Goal: Navigation & Orientation: Find specific page/section

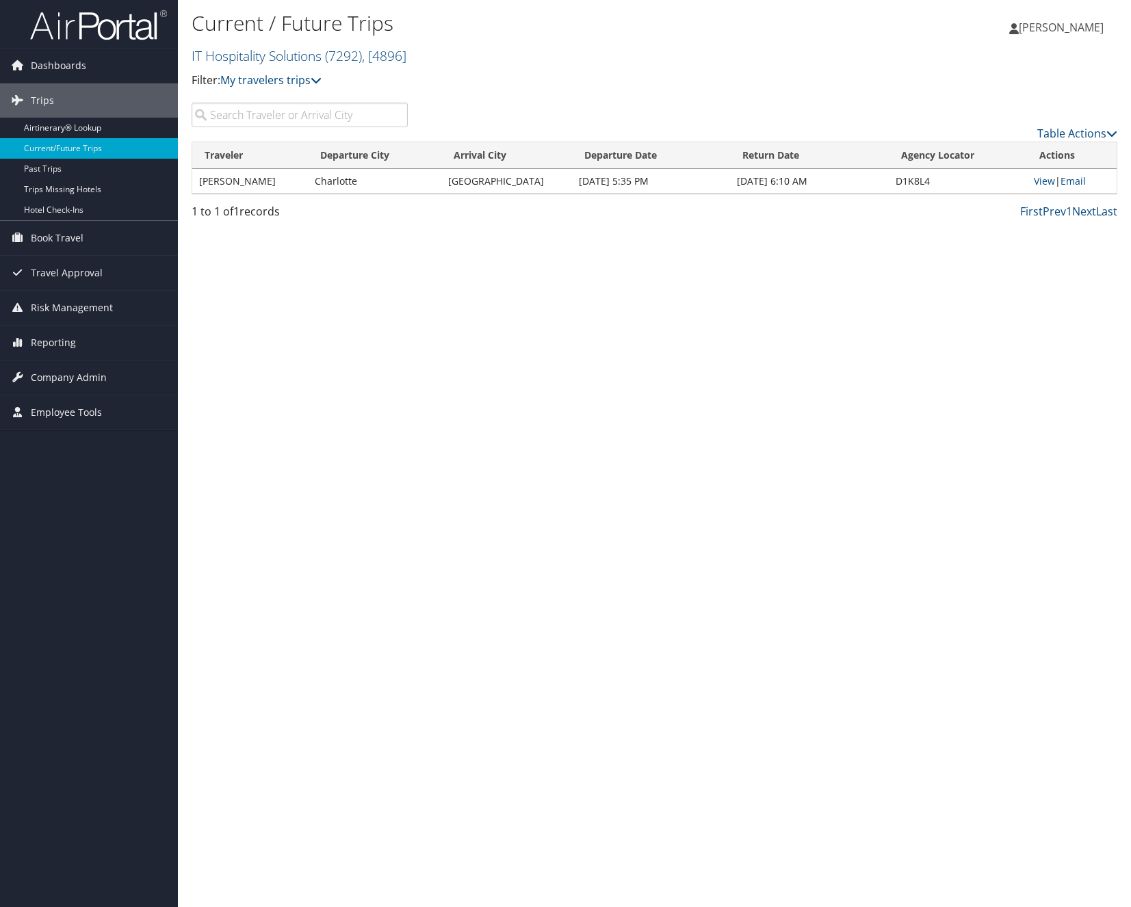
click at [704, 279] on div "Current / Future Trips IT Hospitality Solutions ( 7292 ) , [ 4896 ] IT Hospital…" at bounding box center [654, 453] width 953 height 907
click at [58, 376] on span "Company Admin" at bounding box center [69, 378] width 76 height 34
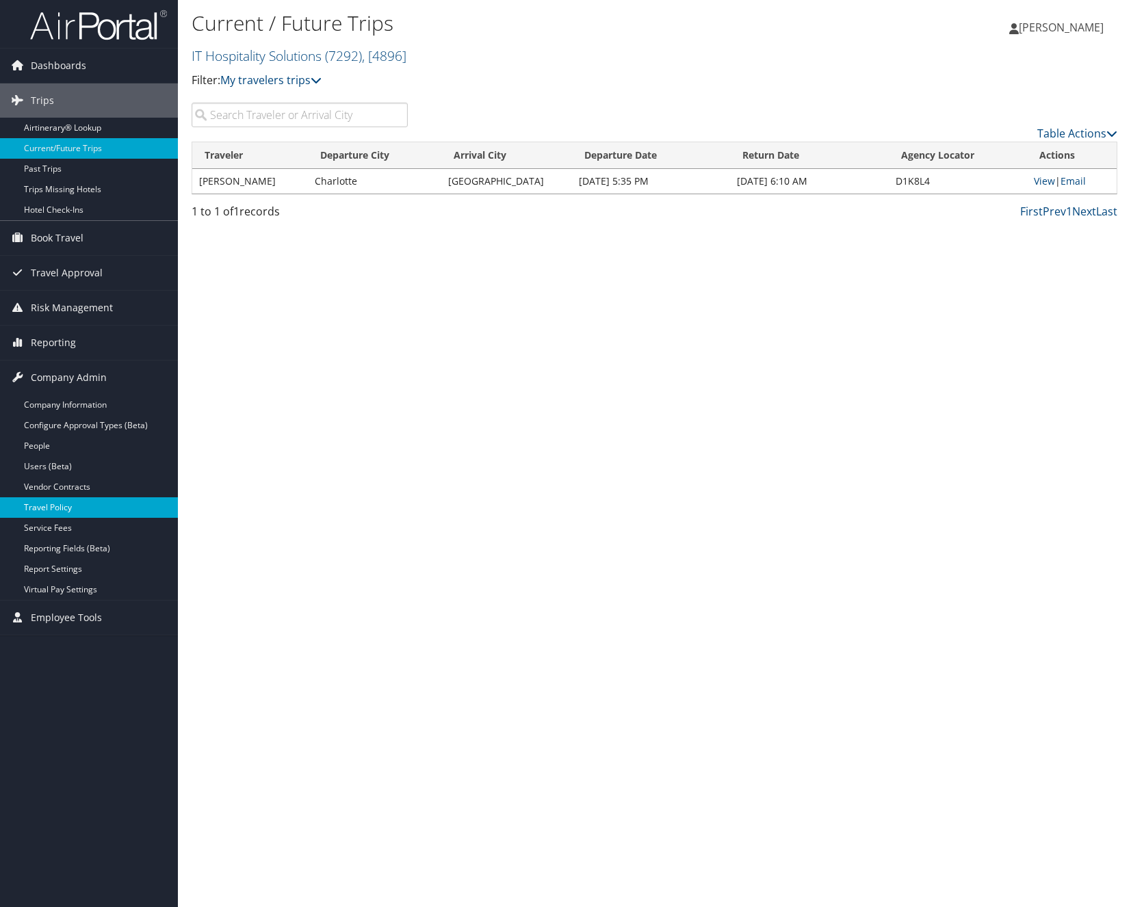
click at [67, 512] on link "Travel Policy" at bounding box center [89, 508] width 178 height 21
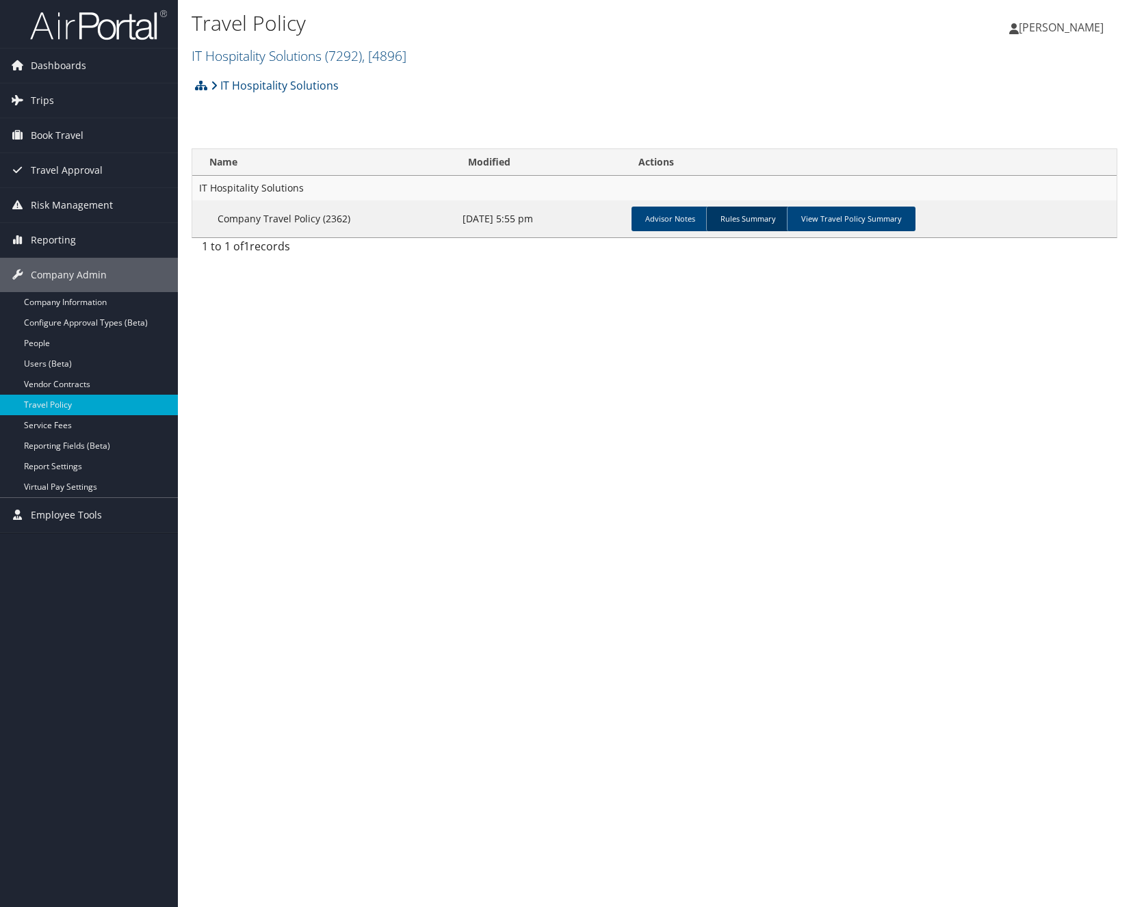
click at [750, 220] on link "Rules Summary" at bounding box center [747, 219] width 83 height 25
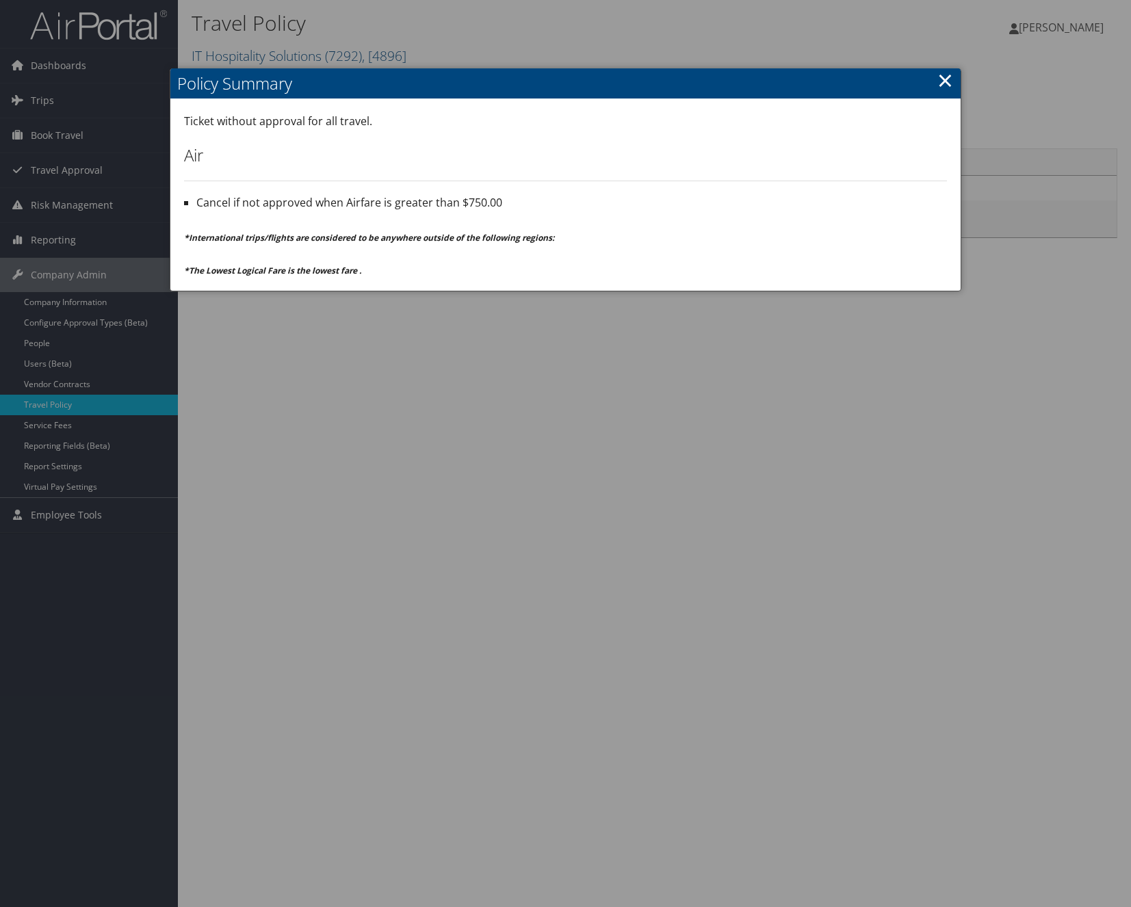
click at [942, 81] on link "×" at bounding box center [946, 79] width 16 height 27
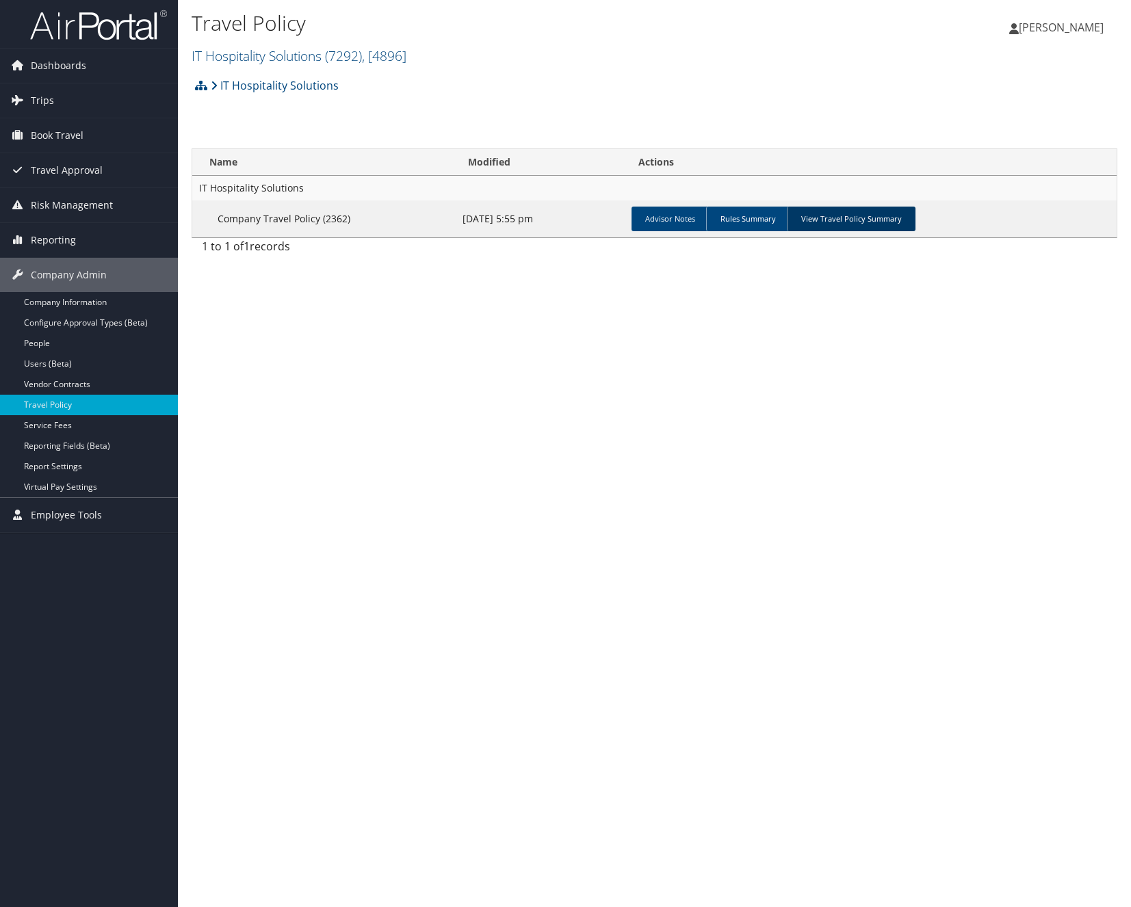
click at [837, 213] on link "View Travel Policy Summary" at bounding box center [851, 219] width 129 height 25
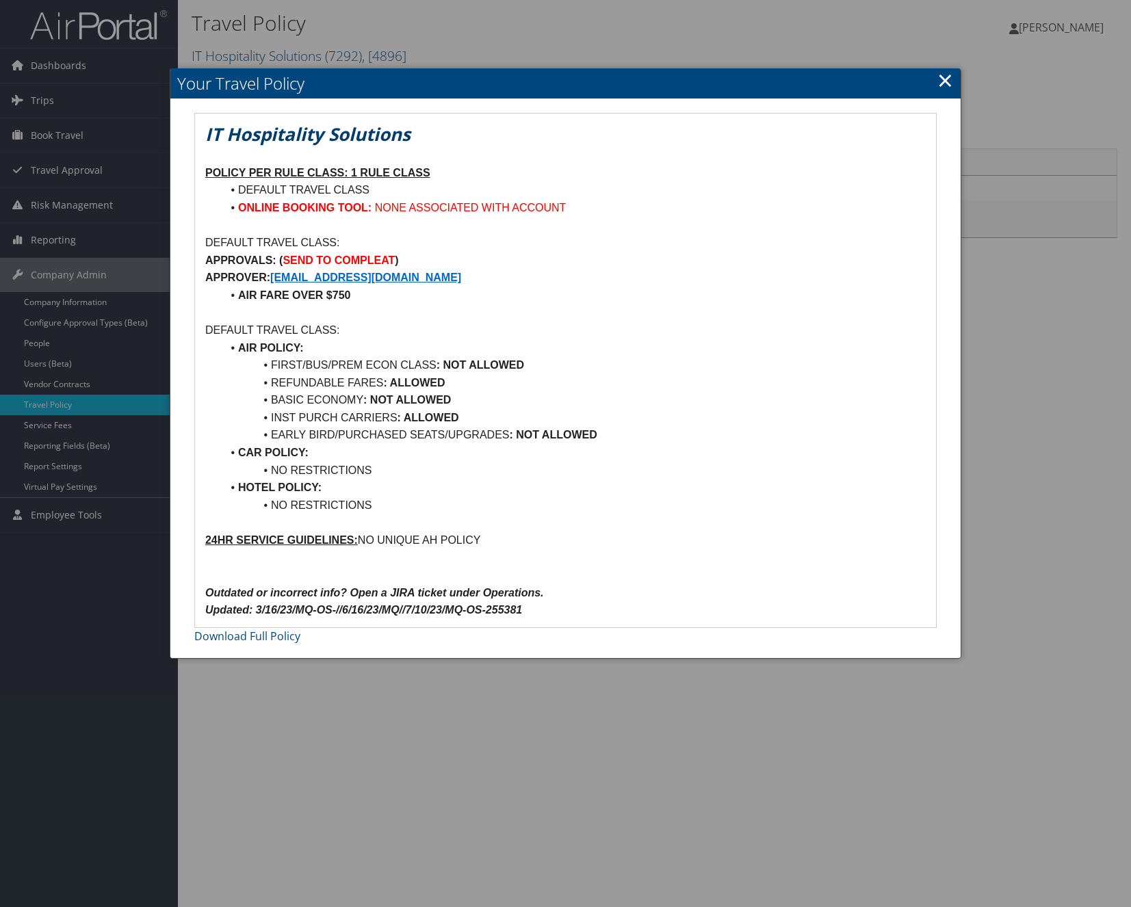
click at [944, 77] on link "×" at bounding box center [946, 79] width 16 height 27
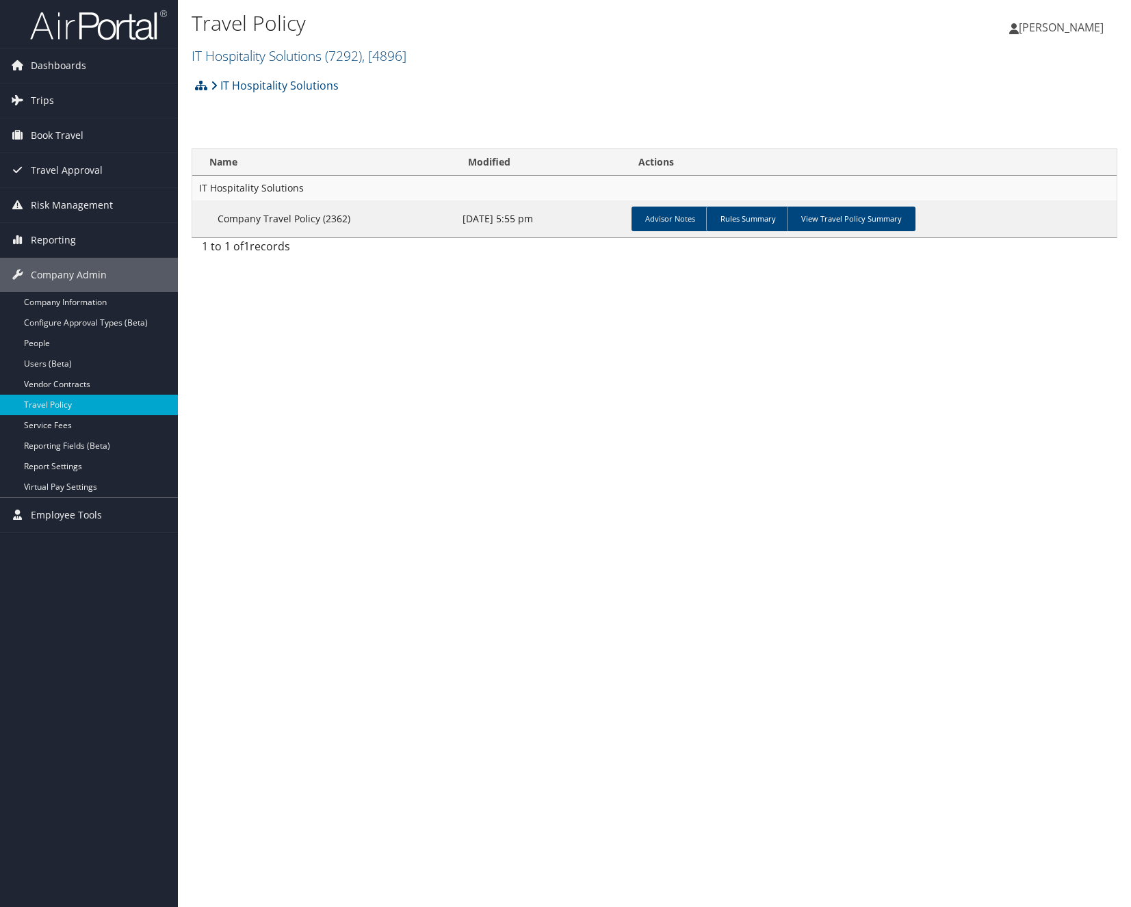
click at [534, 254] on div "1 to 1 of 1 records" at bounding box center [655, 249] width 926 height 23
click at [86, 422] on link "Service Fees" at bounding box center [89, 425] width 178 height 21
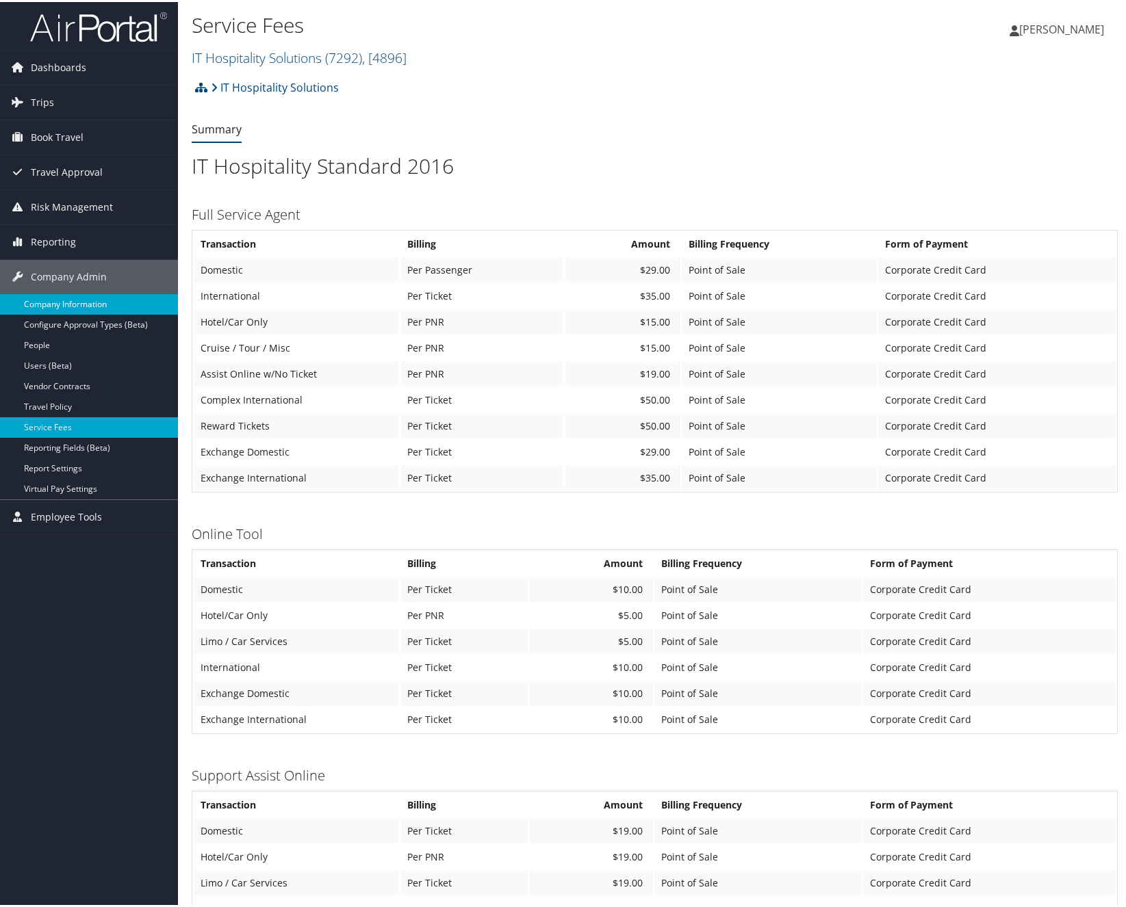
click at [86, 307] on link "Company Information" at bounding box center [89, 302] width 178 height 21
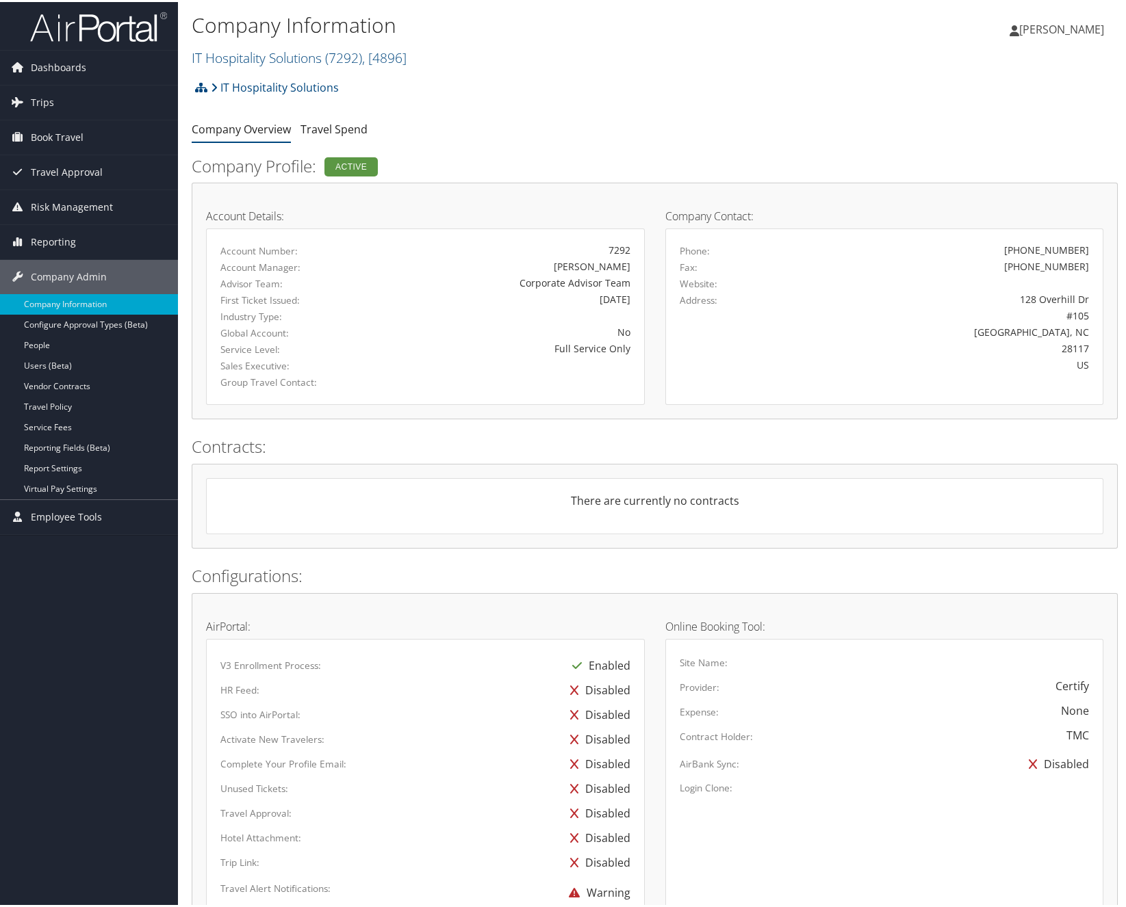
click at [578, 290] on div "1/21/2011" at bounding box center [497, 297] width 266 height 14
click at [339, 130] on link "Travel Spend" at bounding box center [333, 127] width 67 height 15
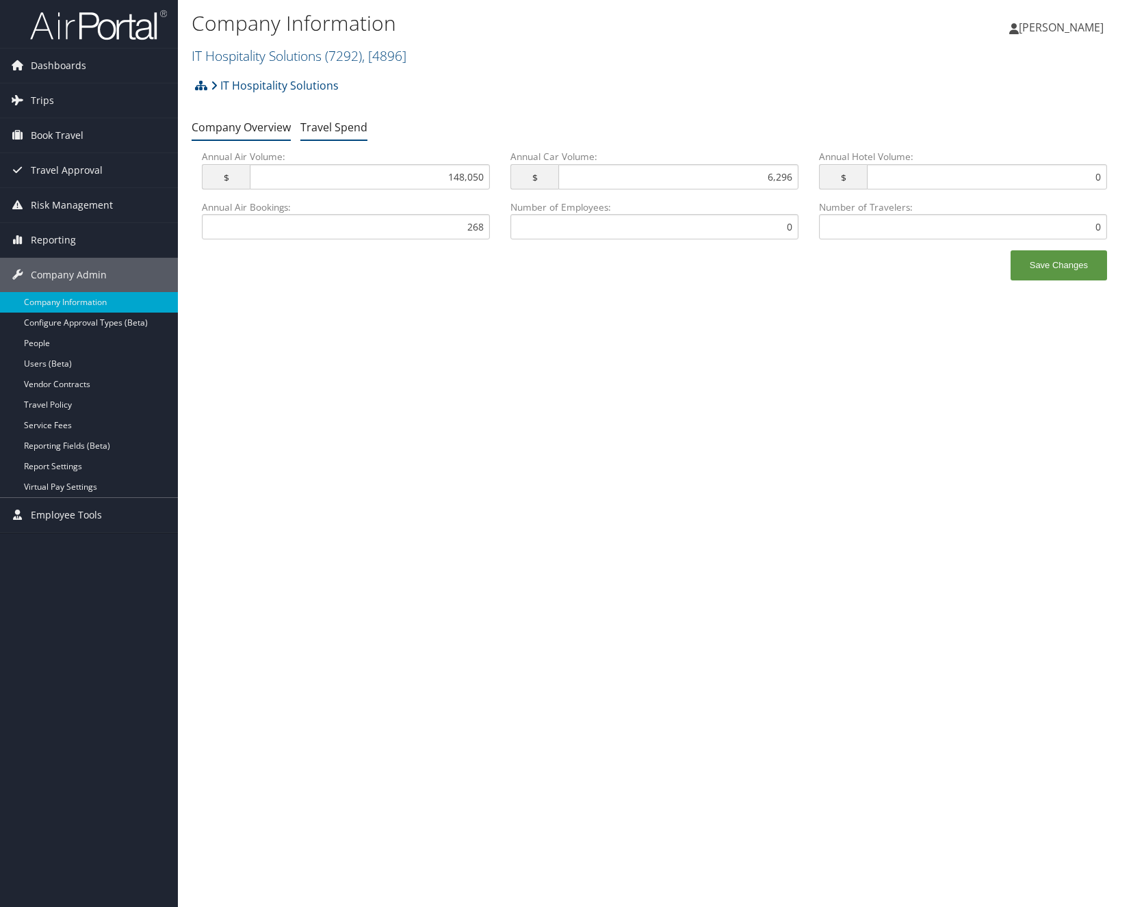
click at [264, 131] on link "Company Overview" at bounding box center [241, 127] width 99 height 15
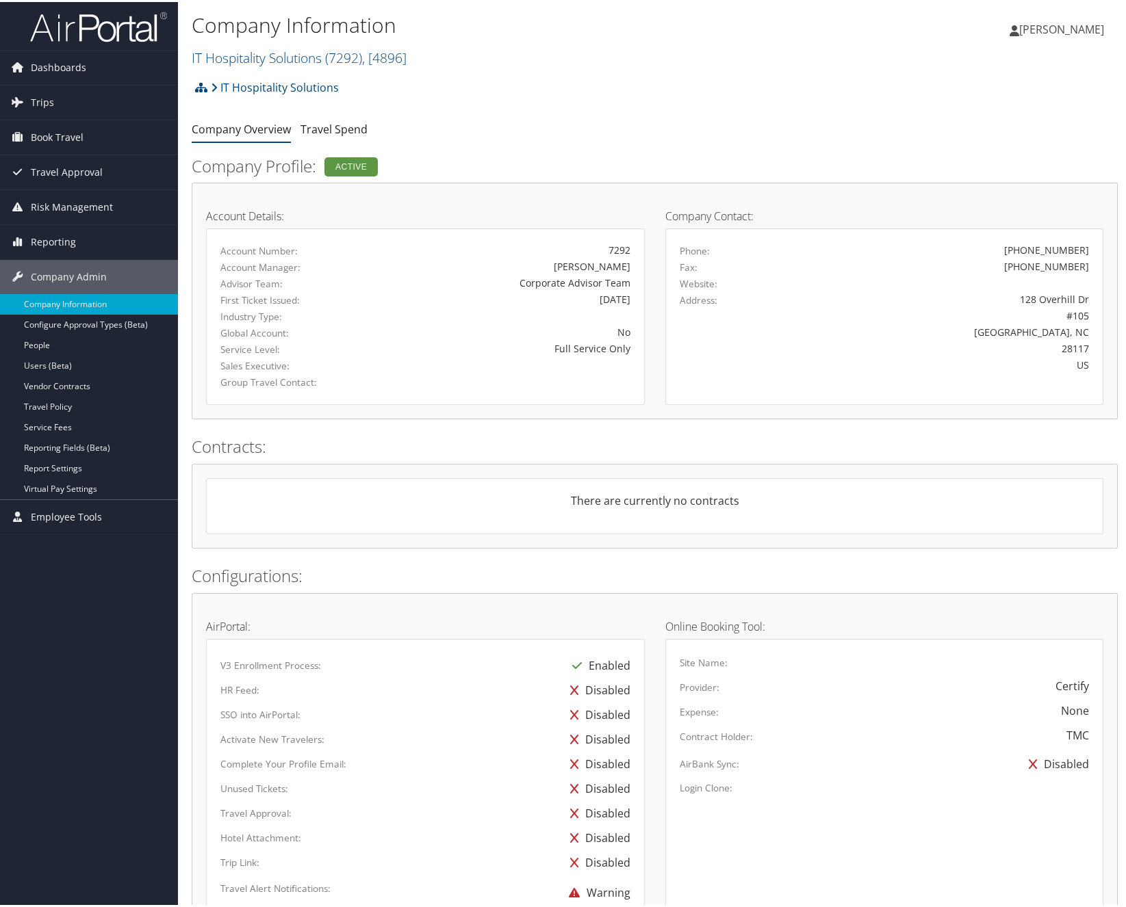
click at [361, 159] on div "Active" at bounding box center [350, 164] width 53 height 19
click at [424, 258] on div "Brandilyn Turner" at bounding box center [497, 264] width 266 height 14
click at [630, 263] on div "Brandilyn Turner" at bounding box center [497, 264] width 287 height 14
drag, startPoint x: 630, startPoint y: 263, endPoint x: 537, endPoint y: 259, distance: 93.1
click at [537, 259] on div "[PERSON_NAME]" at bounding box center [497, 264] width 287 height 14
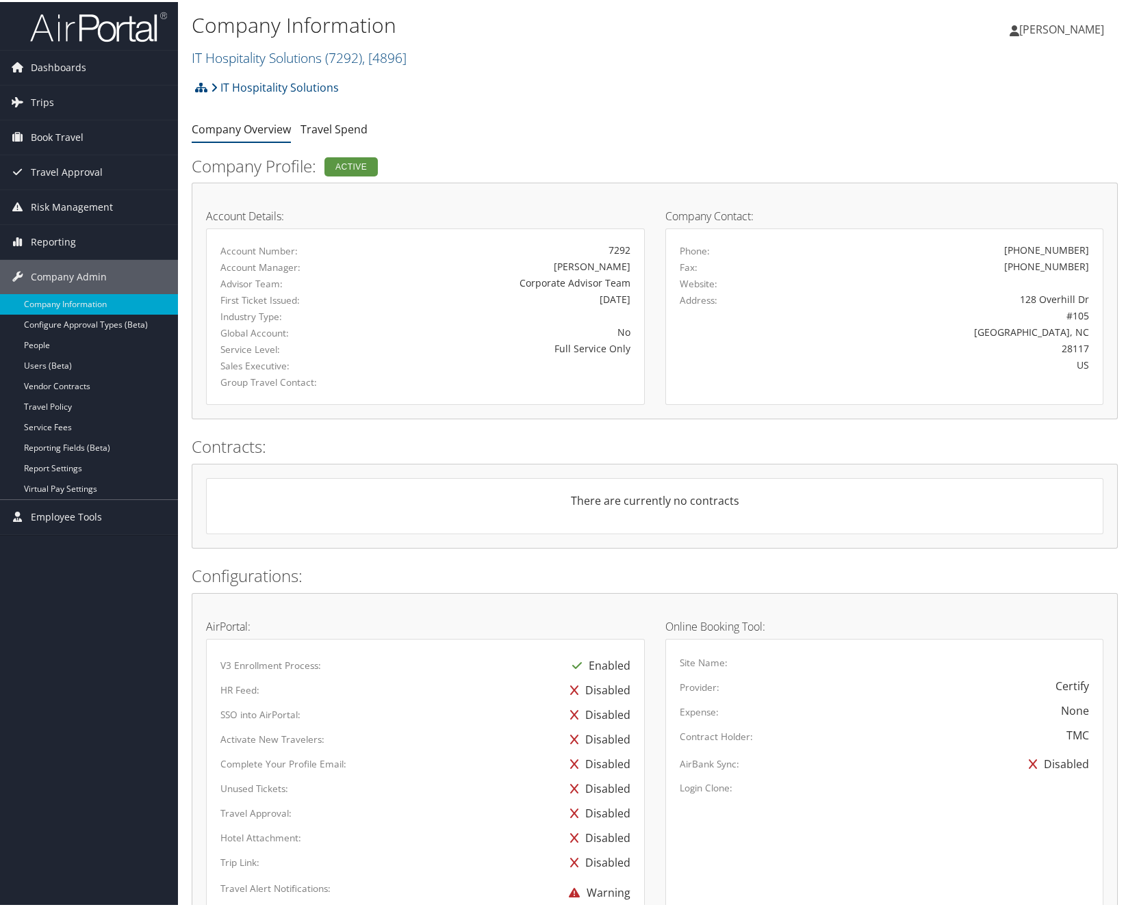
copy div "[PERSON_NAME]"
click at [94, 103] on link "Trips" at bounding box center [89, 100] width 178 height 34
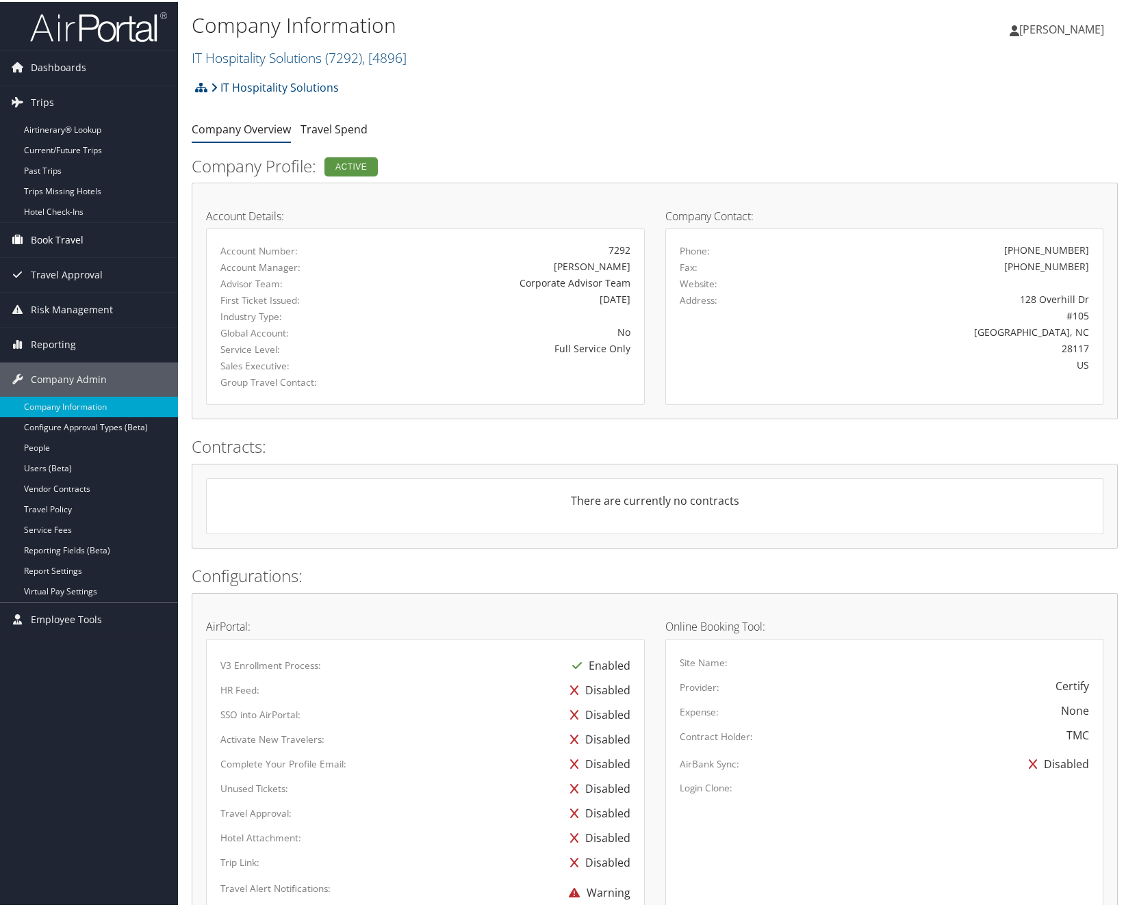
click at [91, 242] on link "Book Travel" at bounding box center [89, 238] width 178 height 34
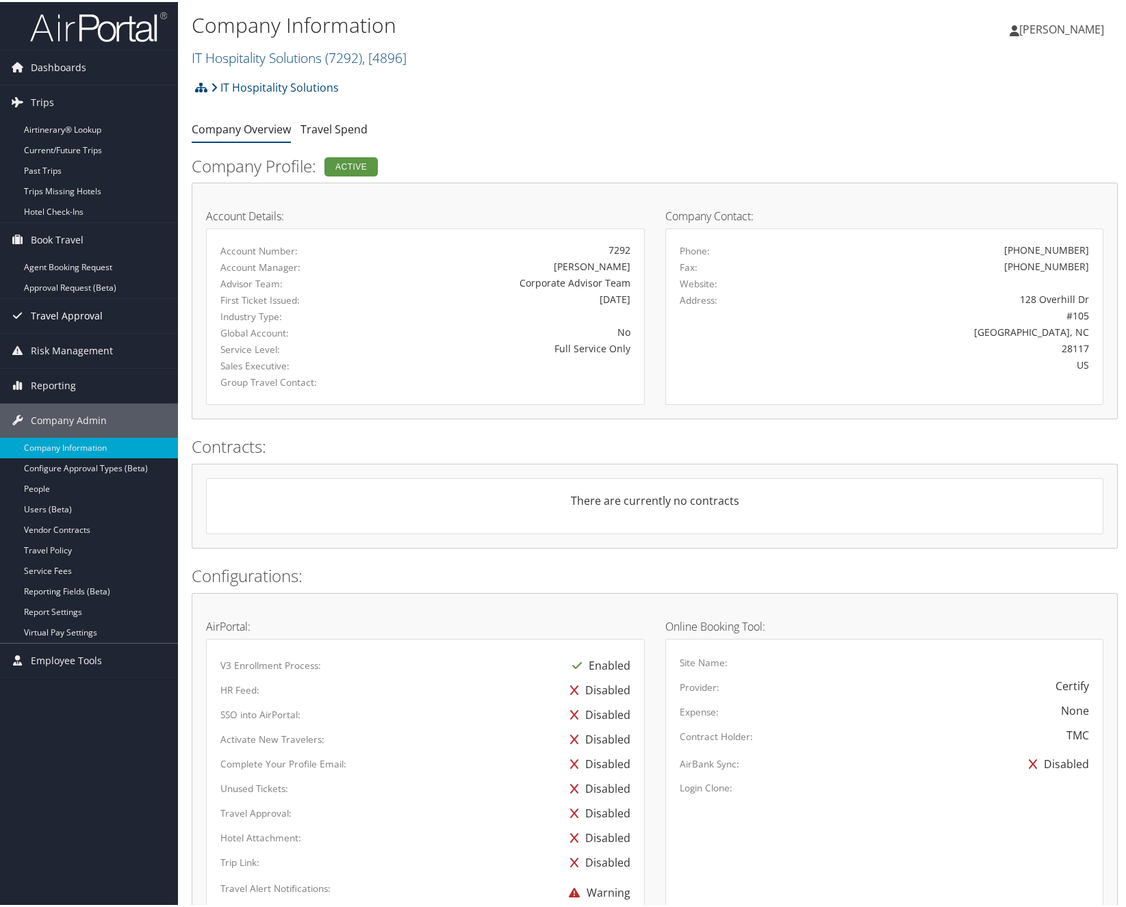
click at [96, 300] on span "Travel Approval" at bounding box center [67, 314] width 72 height 34
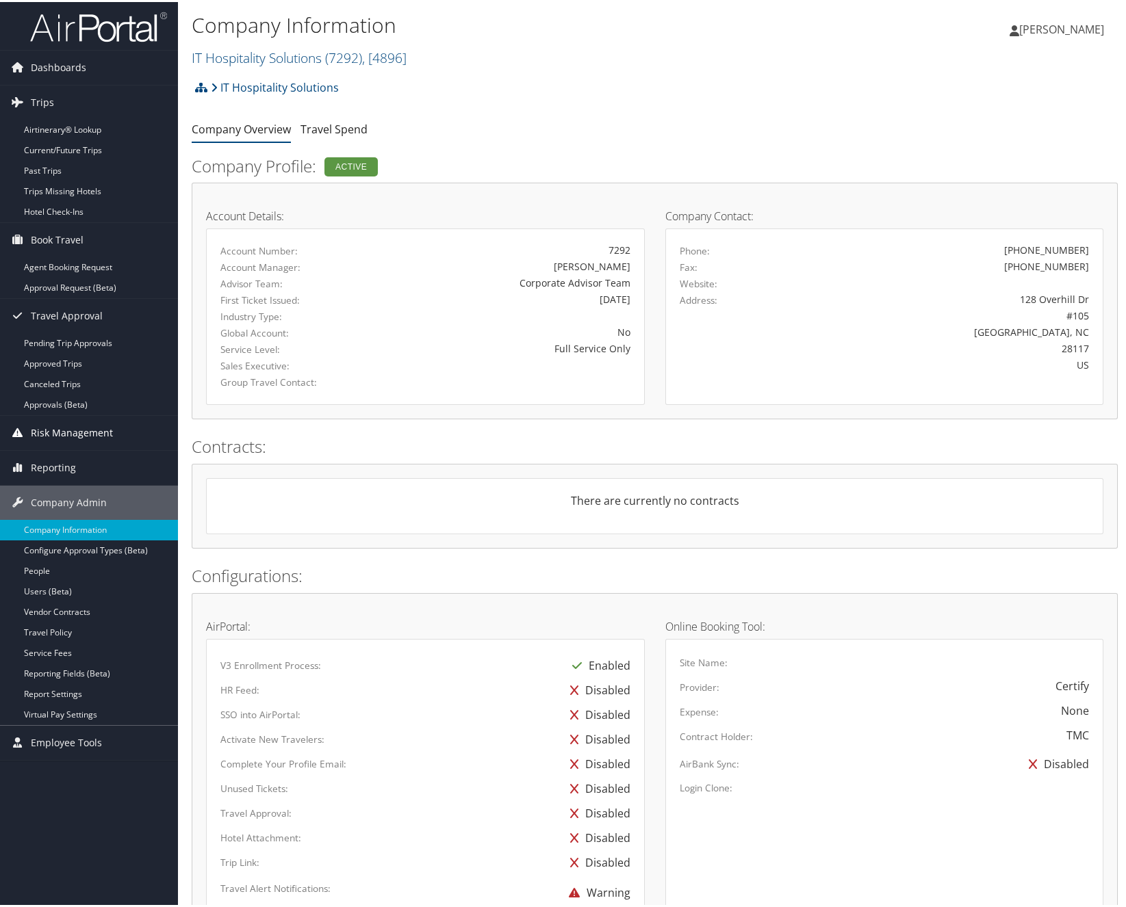
click at [85, 436] on span "Risk Management" at bounding box center [72, 431] width 82 height 34
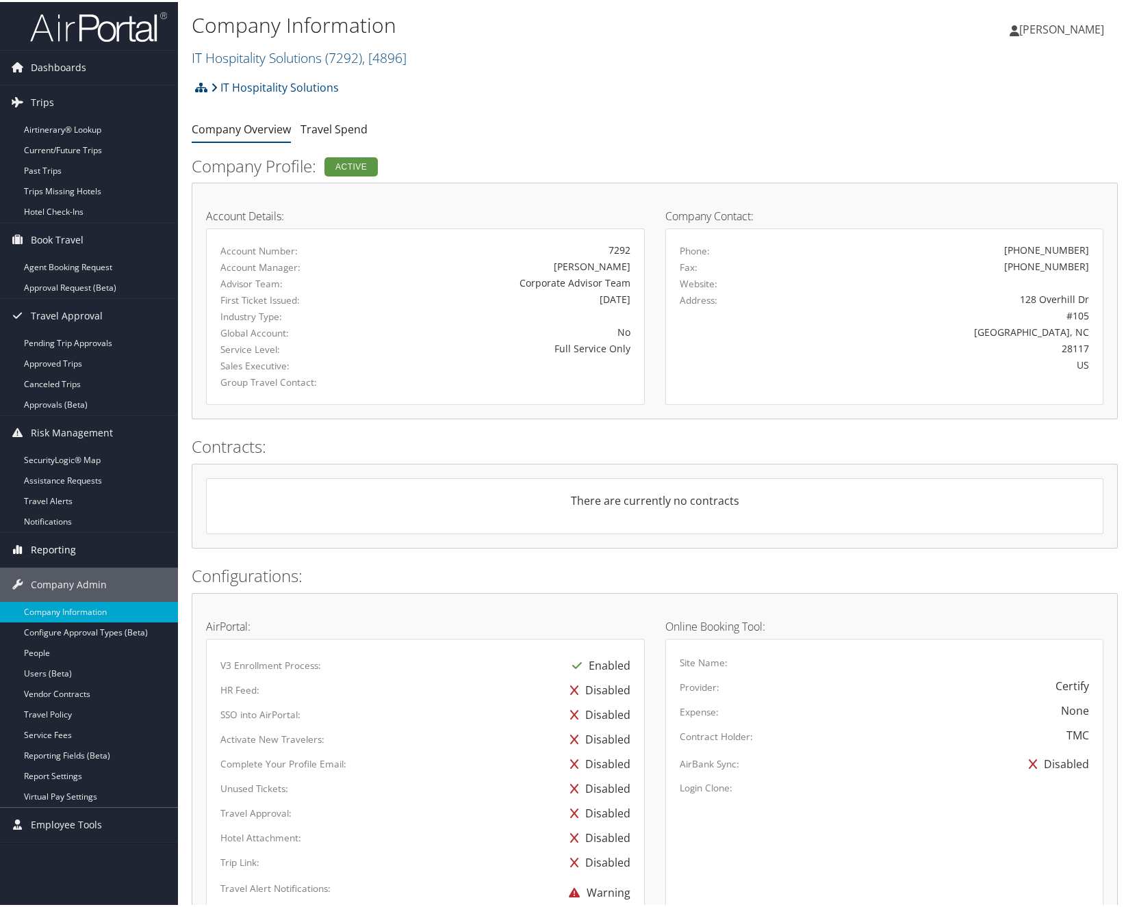
click at [66, 547] on span "Reporting" at bounding box center [53, 548] width 45 height 34
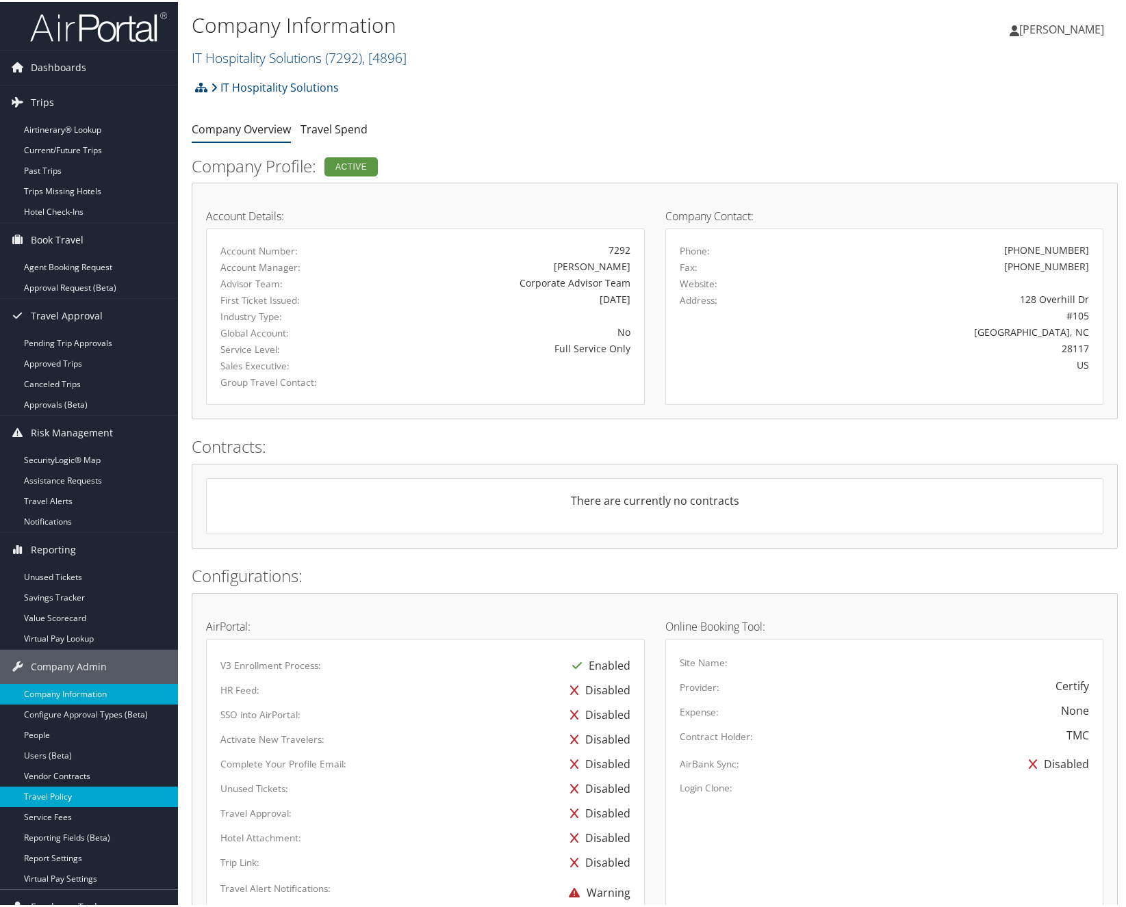
click at [65, 797] on link "Travel Policy" at bounding box center [89, 795] width 178 height 21
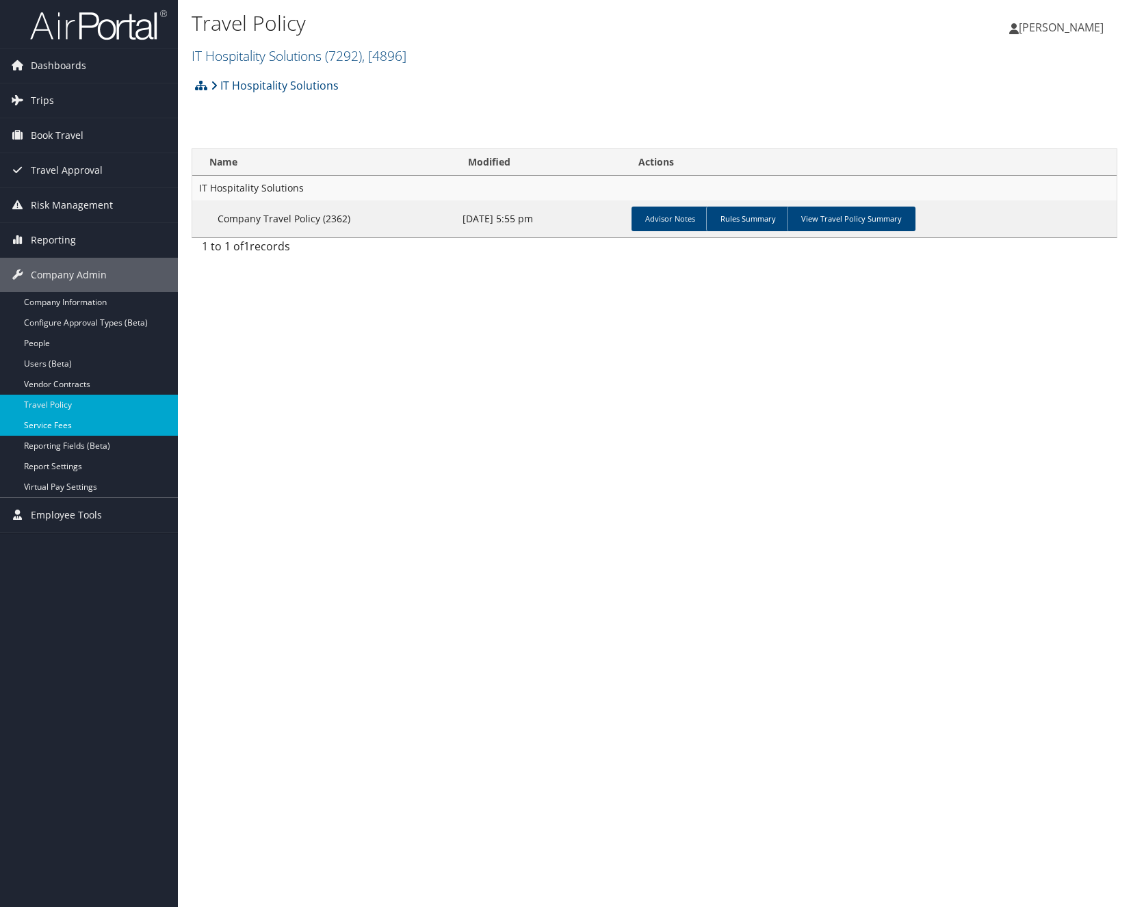
click at [92, 421] on link "Service Fees" at bounding box center [89, 425] width 178 height 21
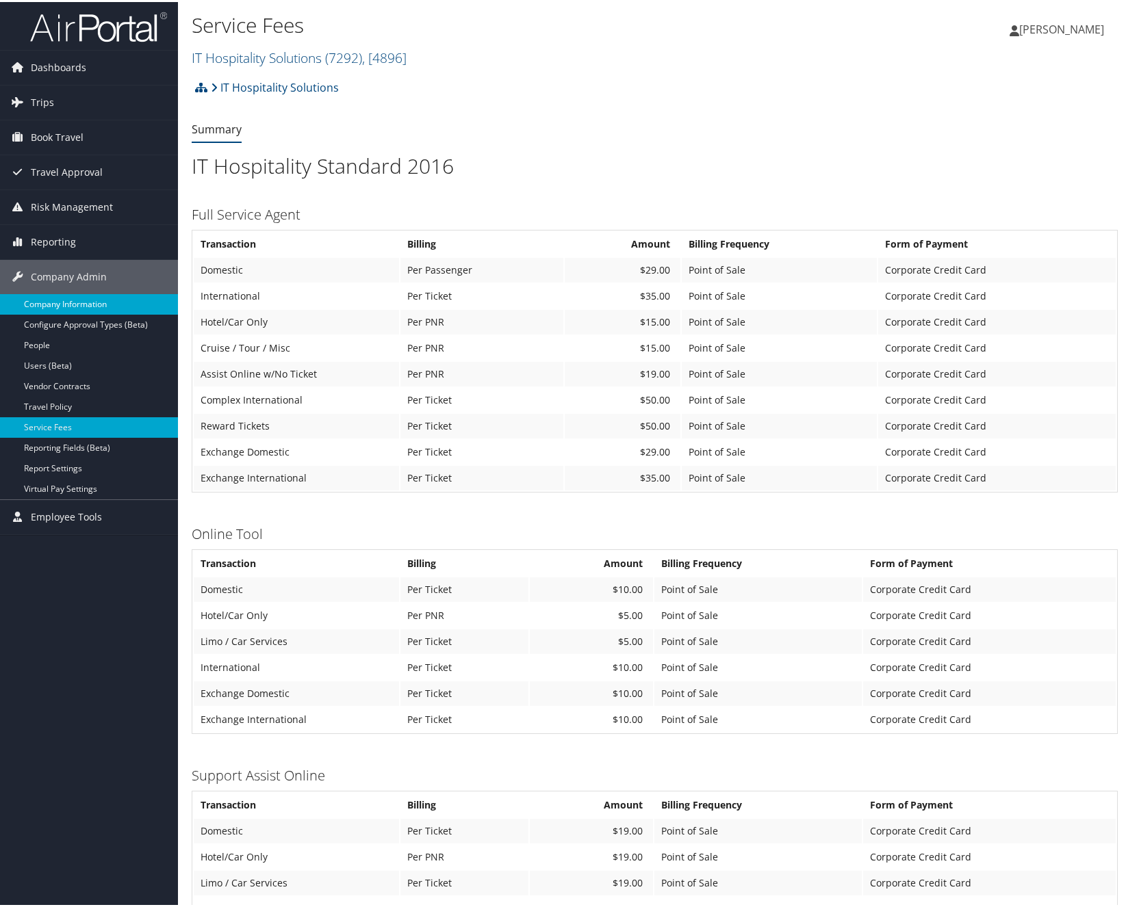
click at [91, 299] on link "Company Information" at bounding box center [89, 302] width 178 height 21
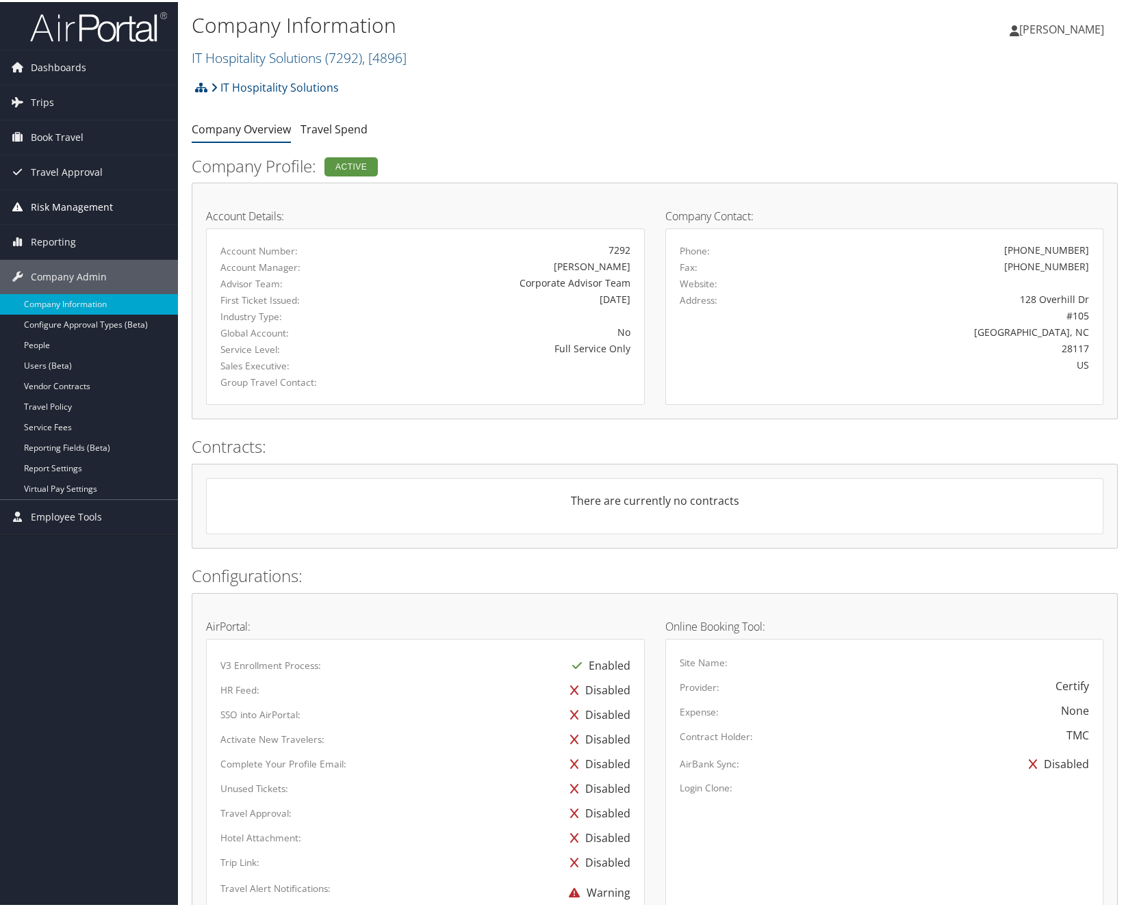
click at [88, 207] on span "Risk Management" at bounding box center [72, 205] width 82 height 34
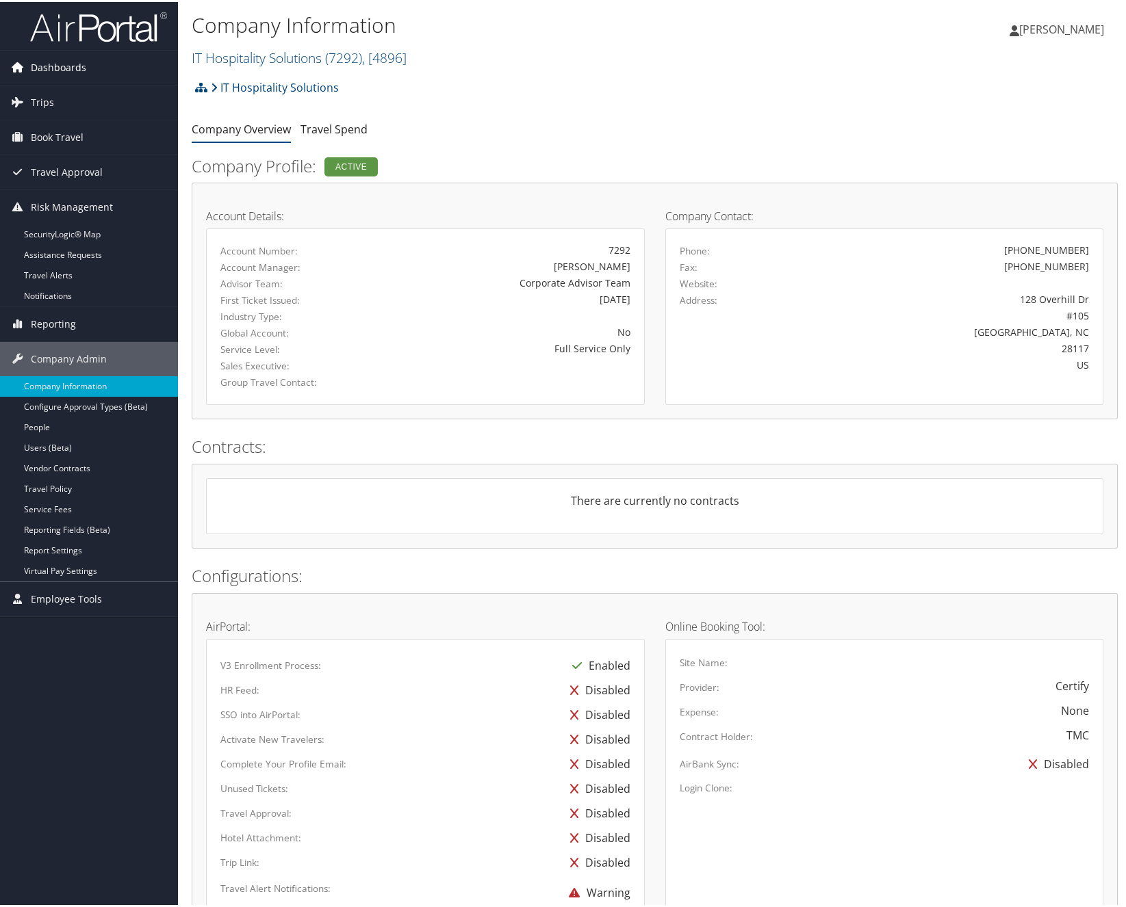
click at [114, 68] on link "Dashboards" at bounding box center [89, 66] width 178 height 34
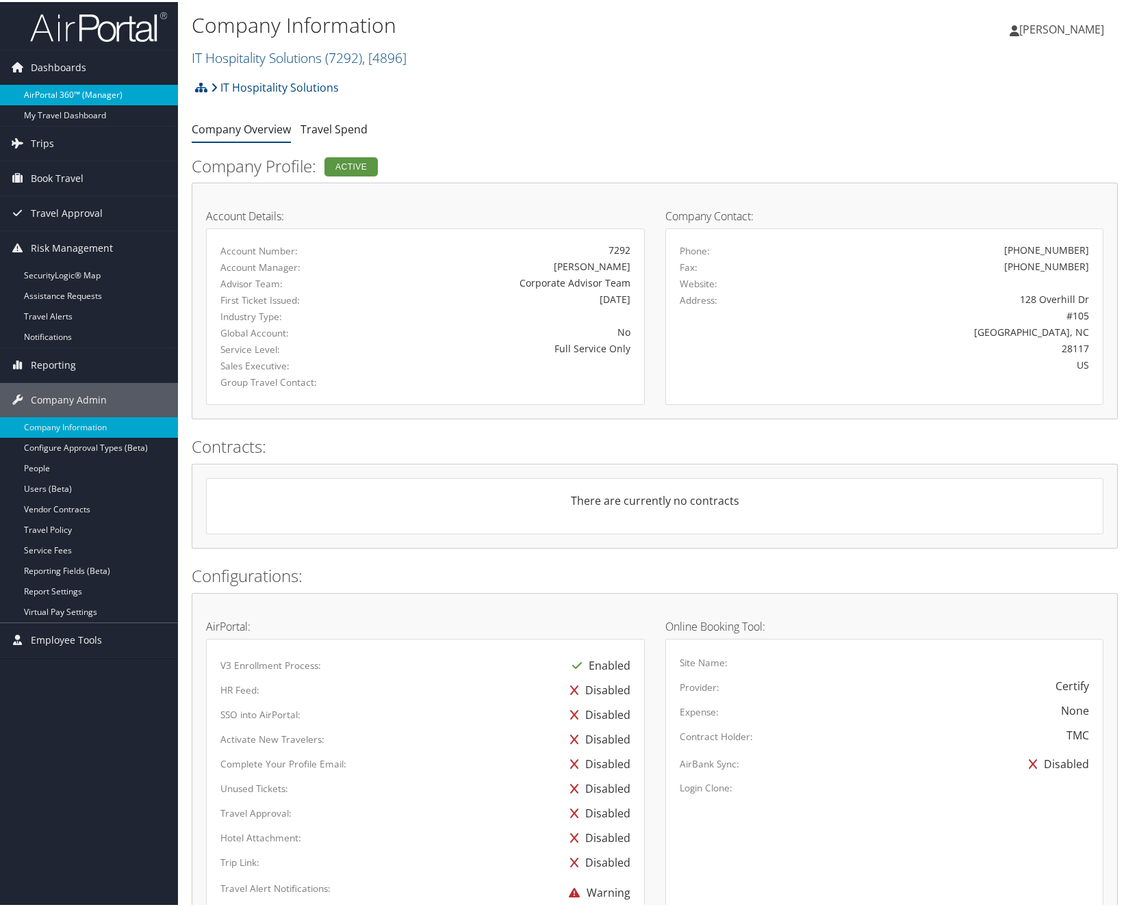
click at [81, 92] on link "AirPortal 360™ (Manager)" at bounding box center [89, 93] width 178 height 21
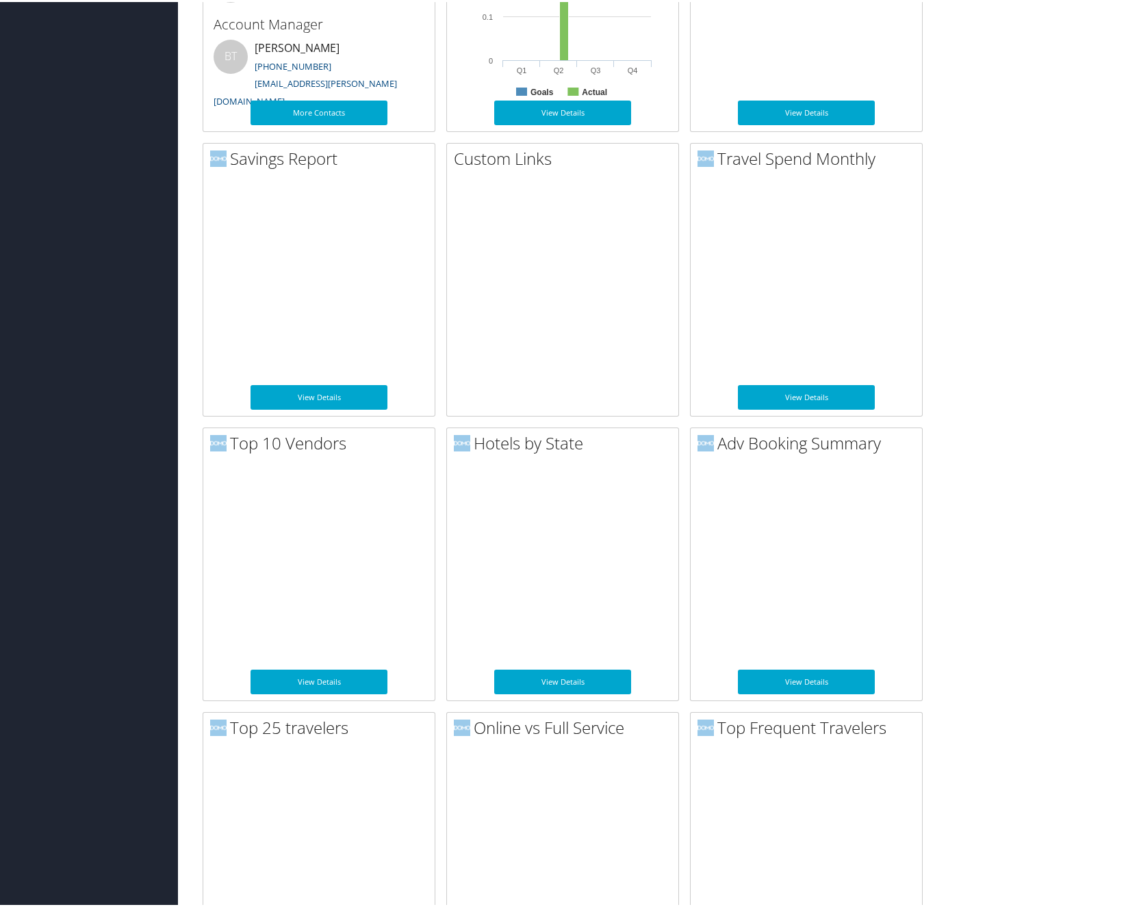
scroll to position [756, 0]
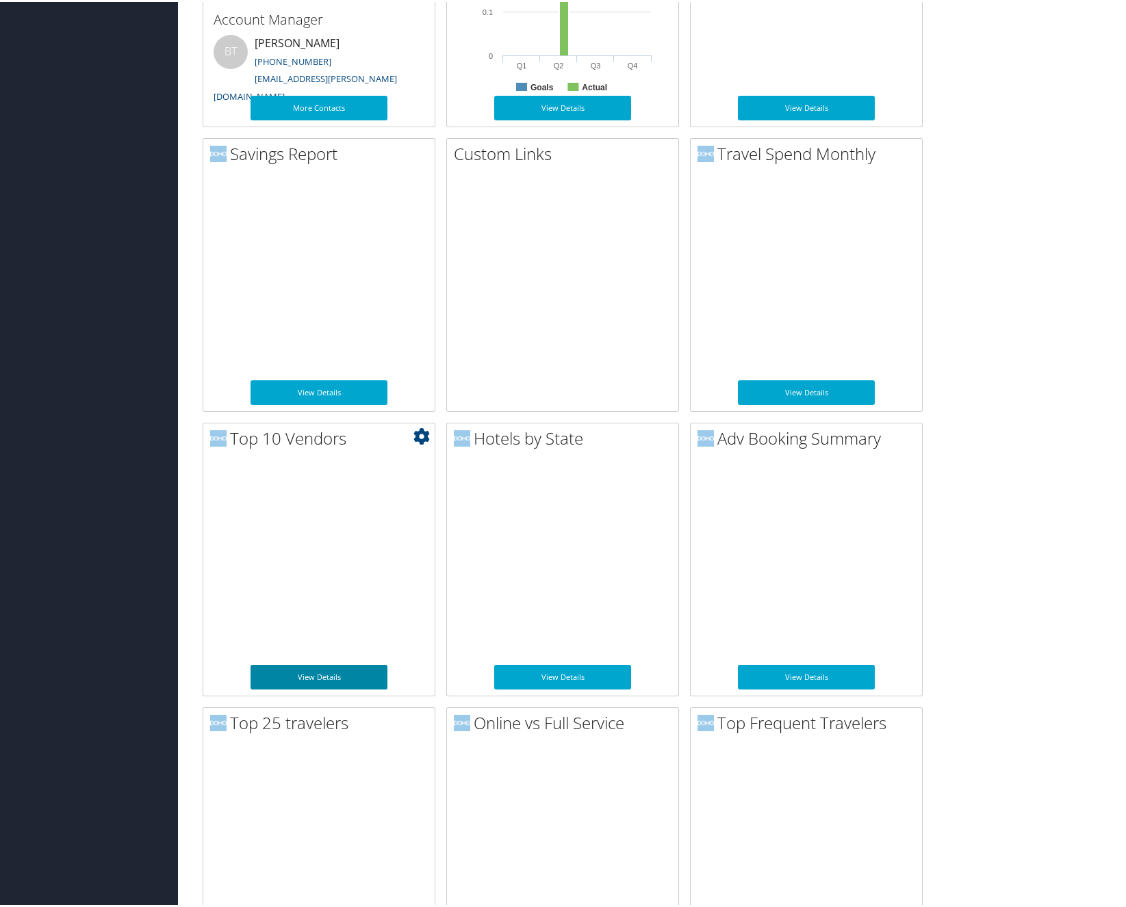
click at [358, 680] on link "View Details" at bounding box center [318, 675] width 137 height 25
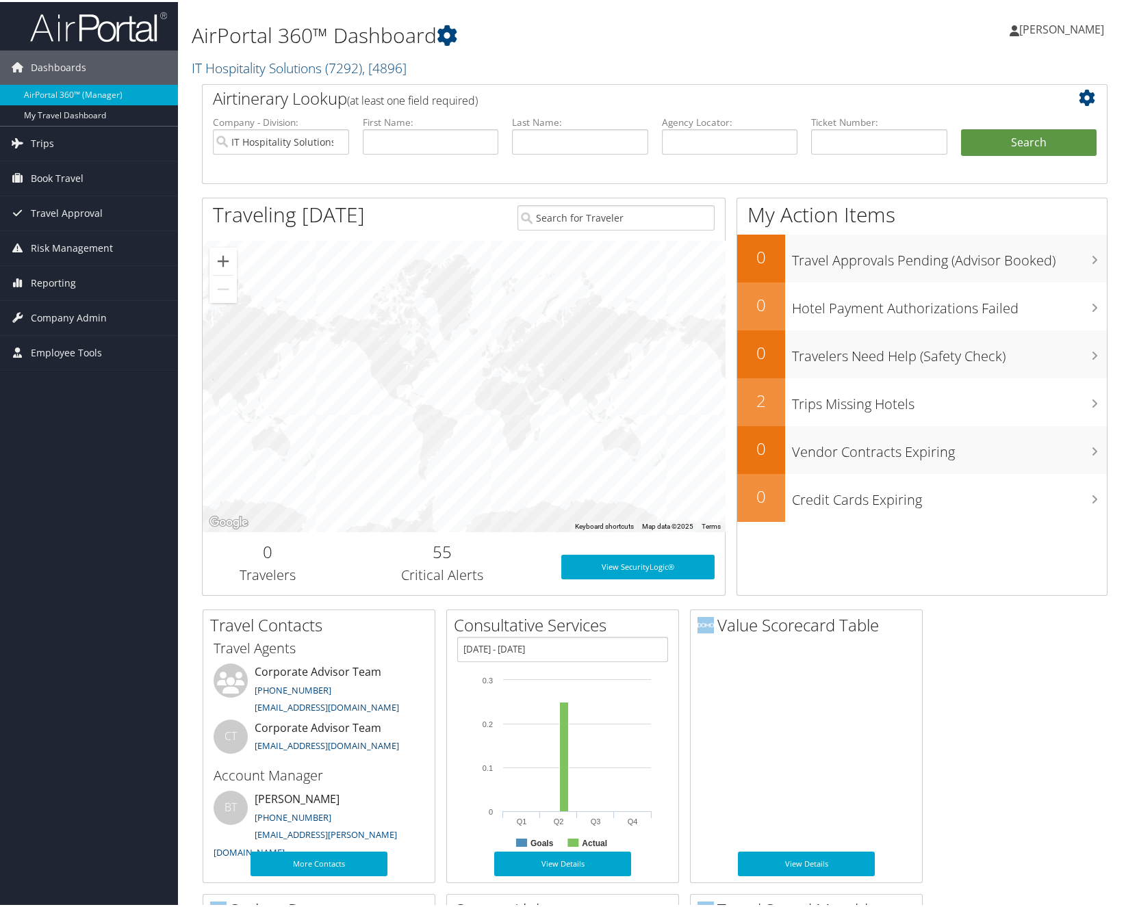
scroll to position [0, 0]
drag, startPoint x: 397, startPoint y: 834, endPoint x: 243, endPoint y: 825, distance: 154.2
click at [243, 825] on li "BT Brandilyn Turner (801) 587-9005 brandilyn.turner@cbtravel.com" at bounding box center [319, 825] width 224 height 73
copy link "brandilyn.turner@cbtravel.com"
click at [57, 143] on link "Trips" at bounding box center [89, 142] width 178 height 34
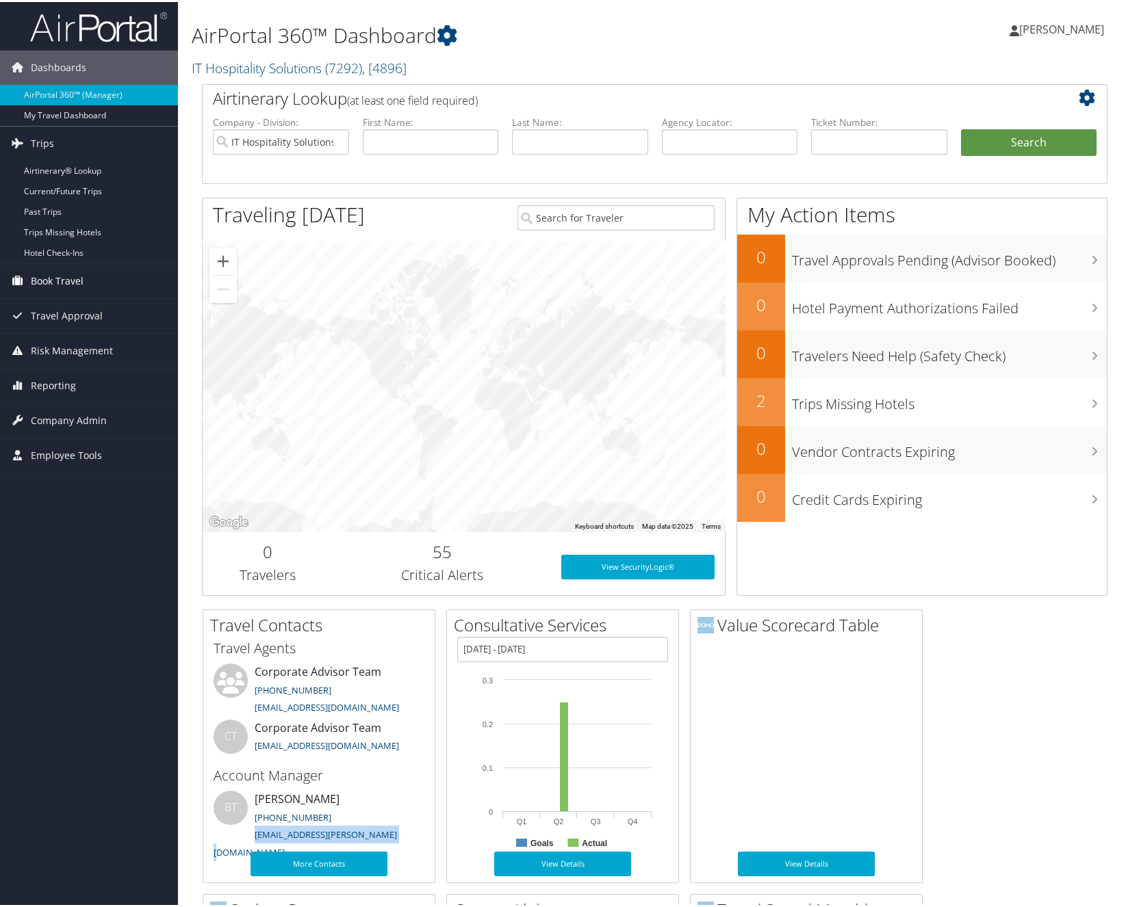
click at [62, 283] on span "Book Travel" at bounding box center [57, 279] width 53 height 34
click at [55, 357] on span "Travel Approval" at bounding box center [67, 355] width 72 height 34
click at [48, 478] on span "Risk Management" at bounding box center [72, 472] width 82 height 34
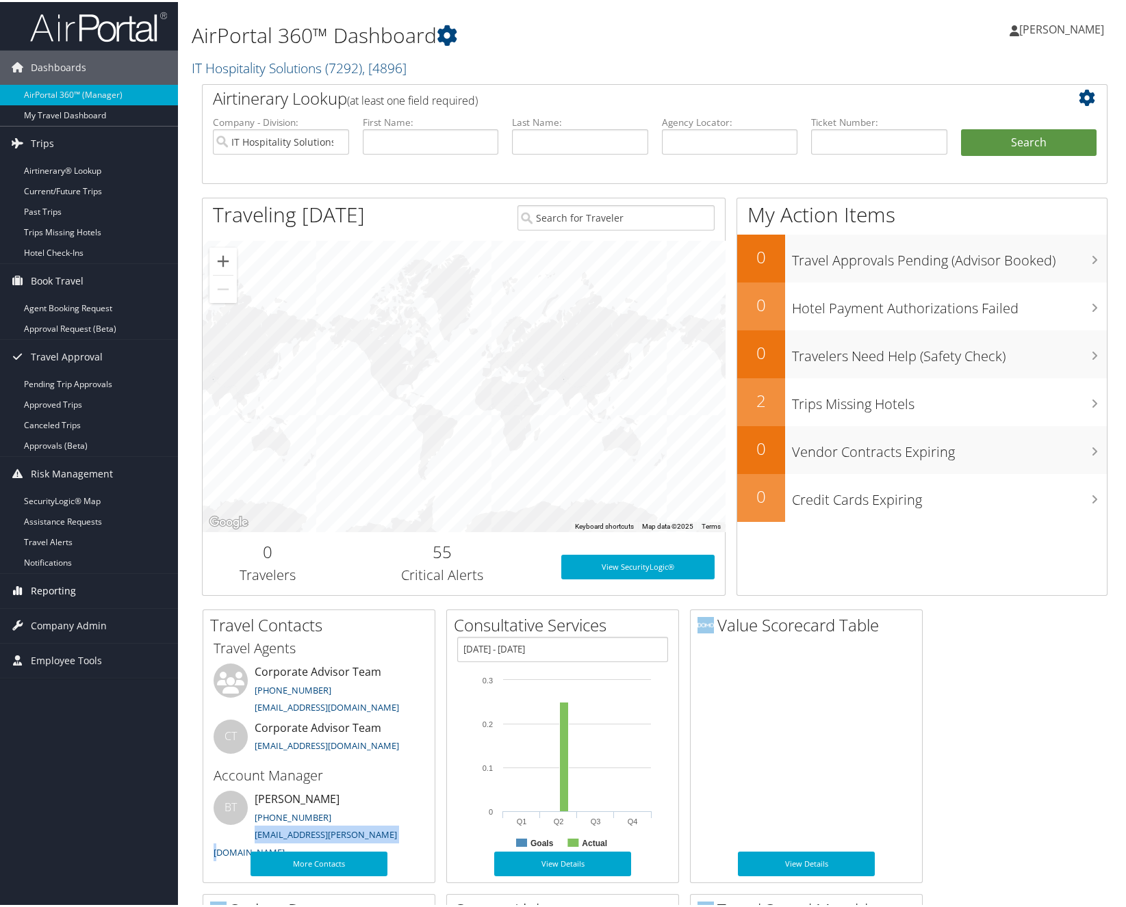
click at [60, 587] on span "Reporting" at bounding box center [53, 589] width 45 height 34
click at [49, 711] on span "Company Admin" at bounding box center [69, 706] width 76 height 34
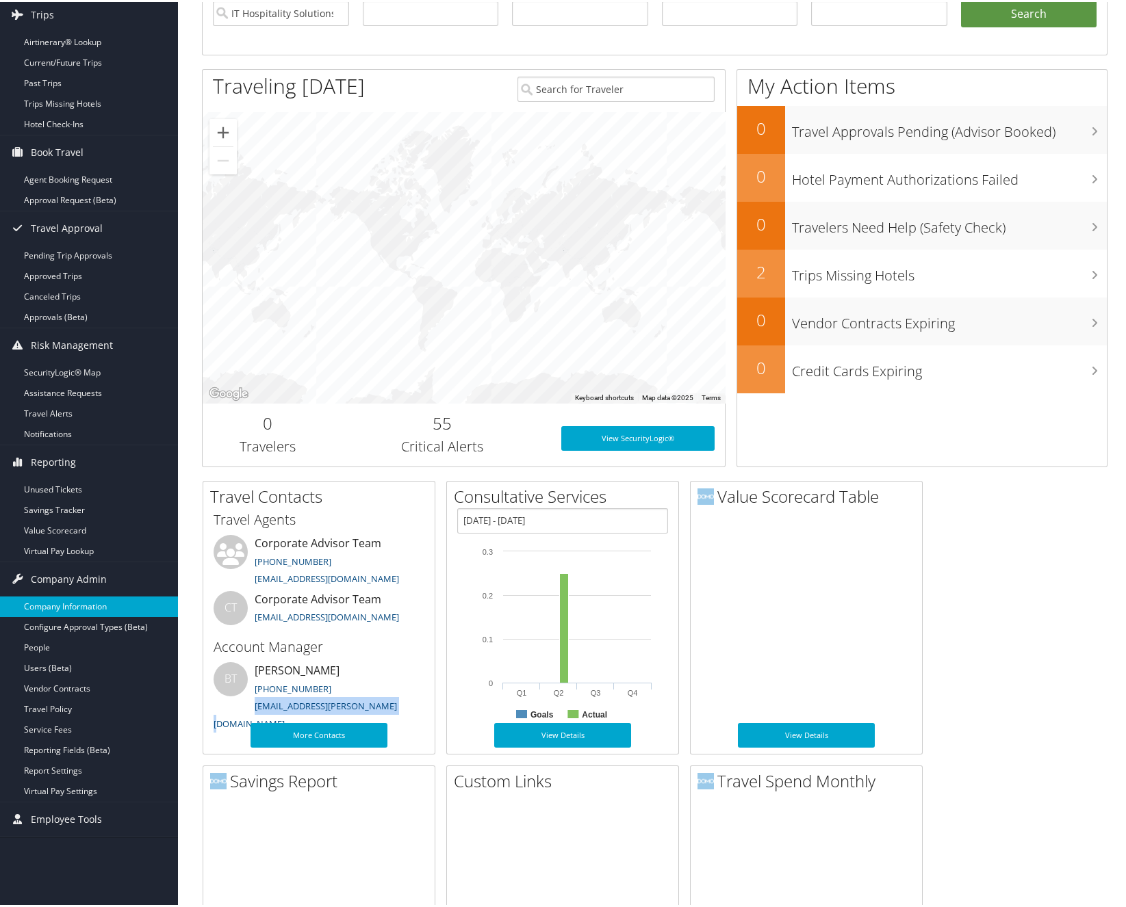
scroll to position [133, 0]
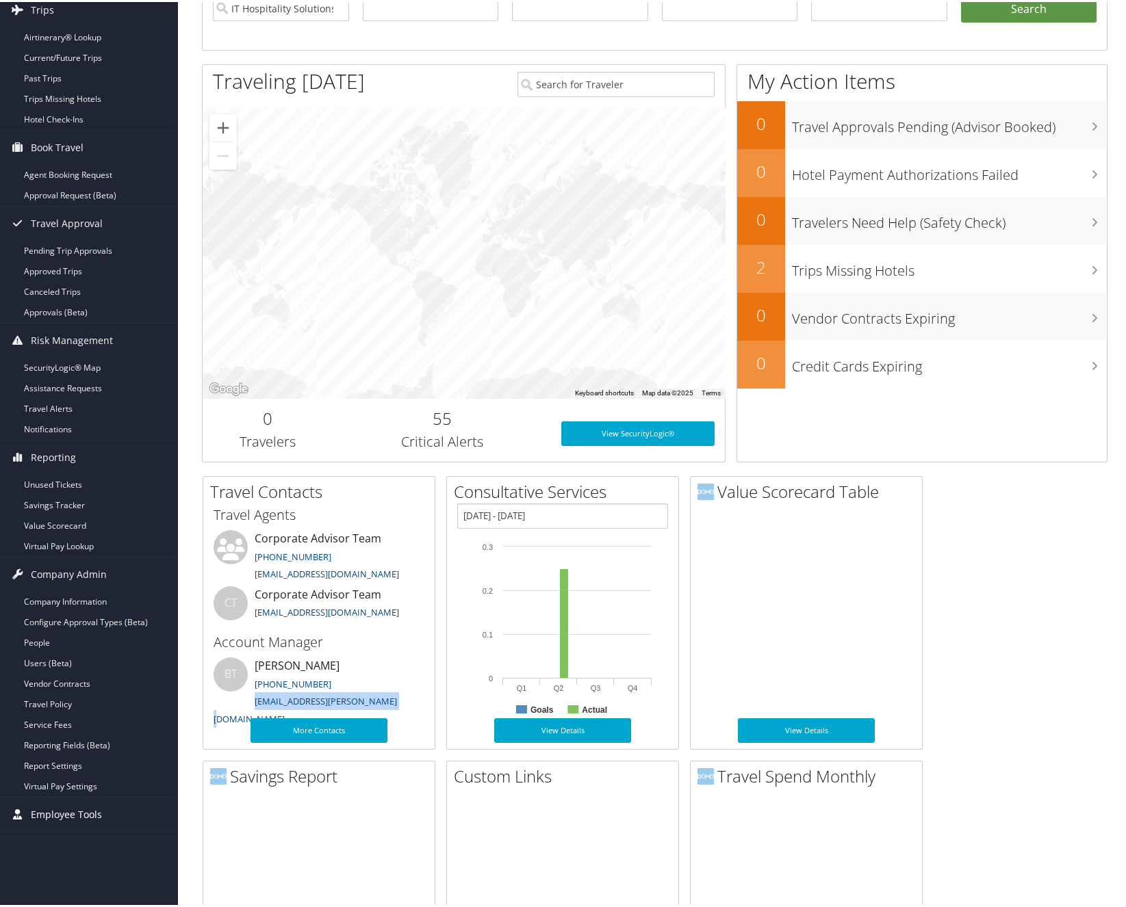
click at [54, 814] on span "Employee Tools" at bounding box center [66, 813] width 71 height 34
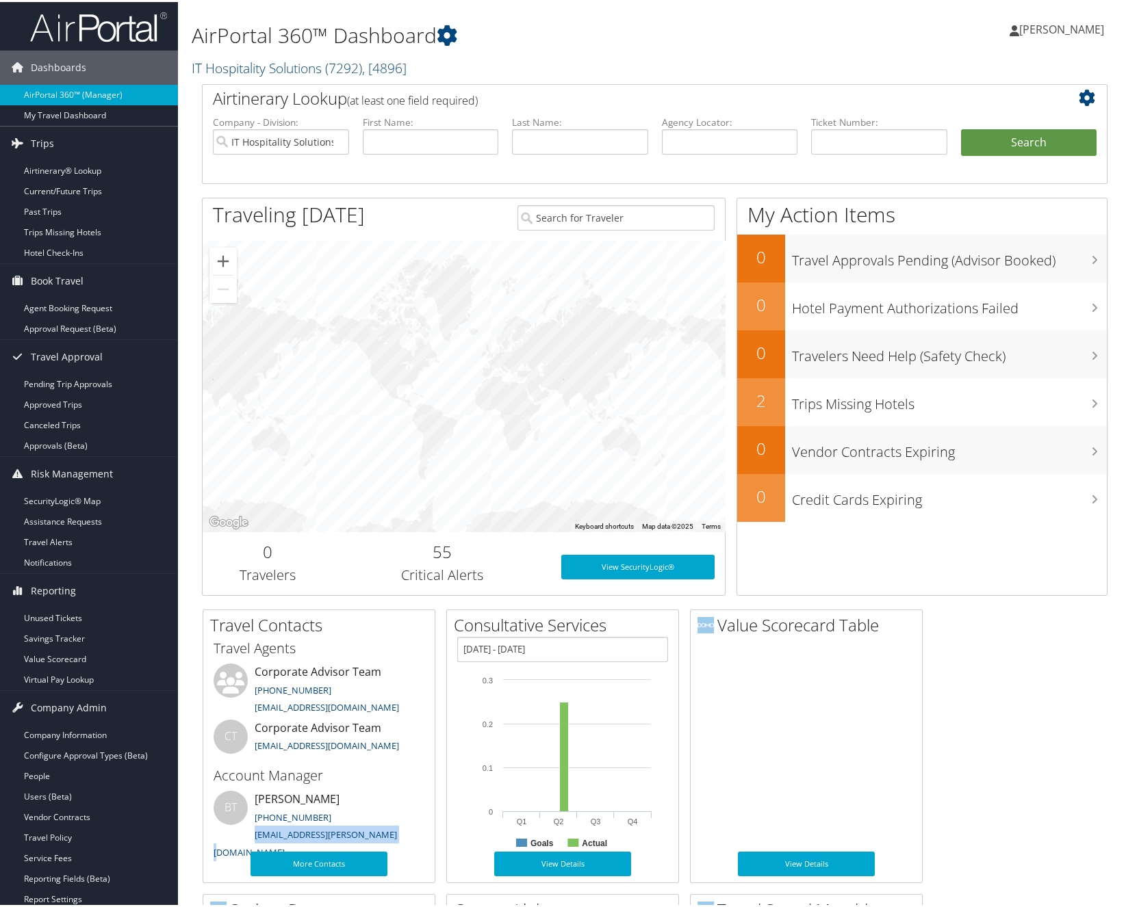
scroll to position [0, 0]
click at [88, 517] on link "Assistance Requests" at bounding box center [89, 520] width 178 height 21
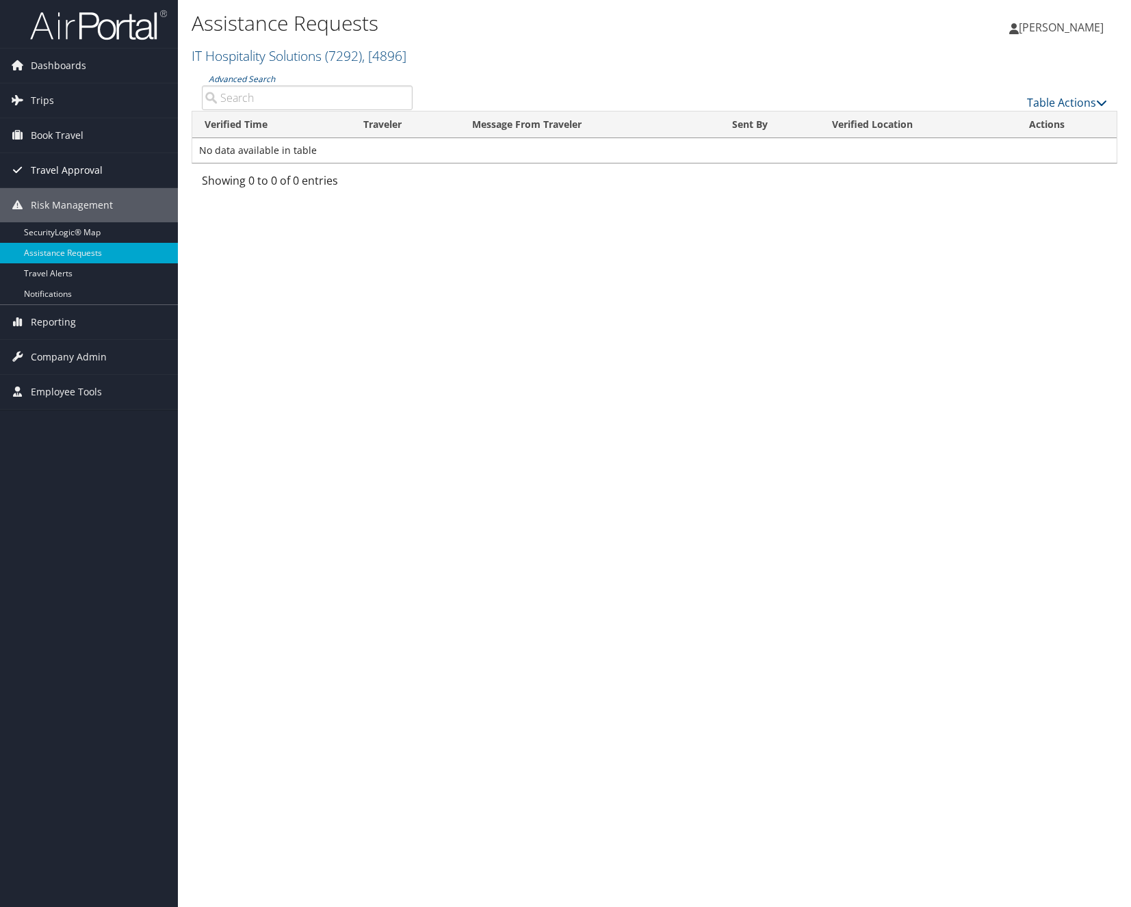
click at [85, 175] on span "Travel Approval" at bounding box center [67, 170] width 72 height 34
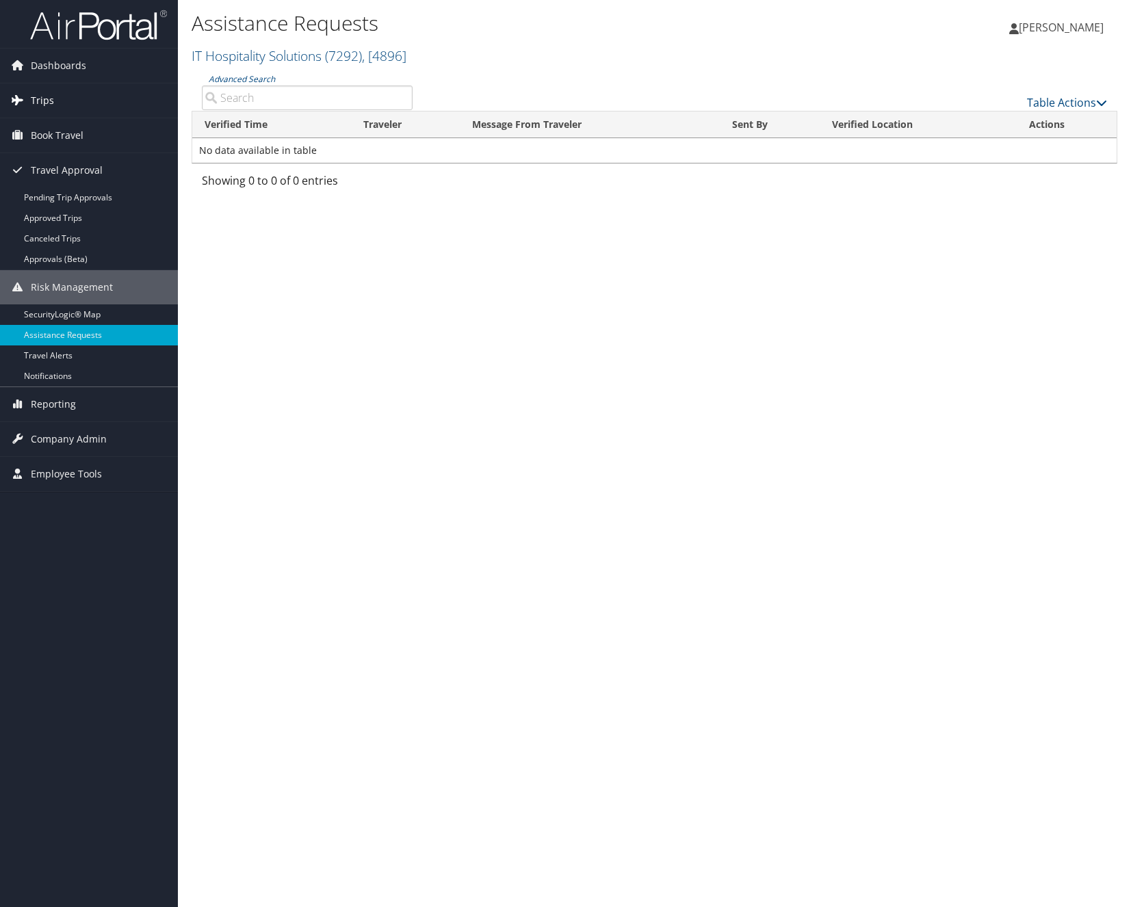
click at [68, 108] on link "Trips" at bounding box center [89, 100] width 178 height 34
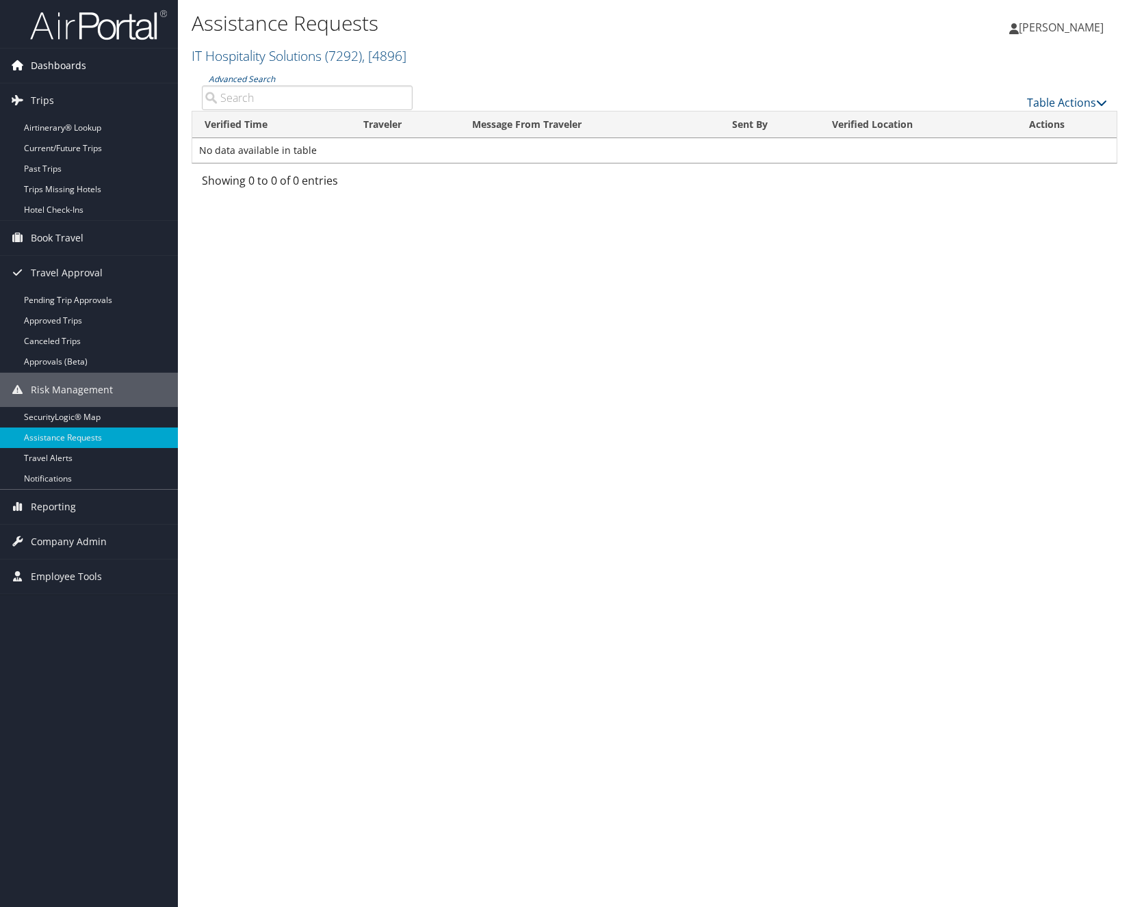
click at [70, 75] on span "Dashboards" at bounding box center [58, 66] width 55 height 34
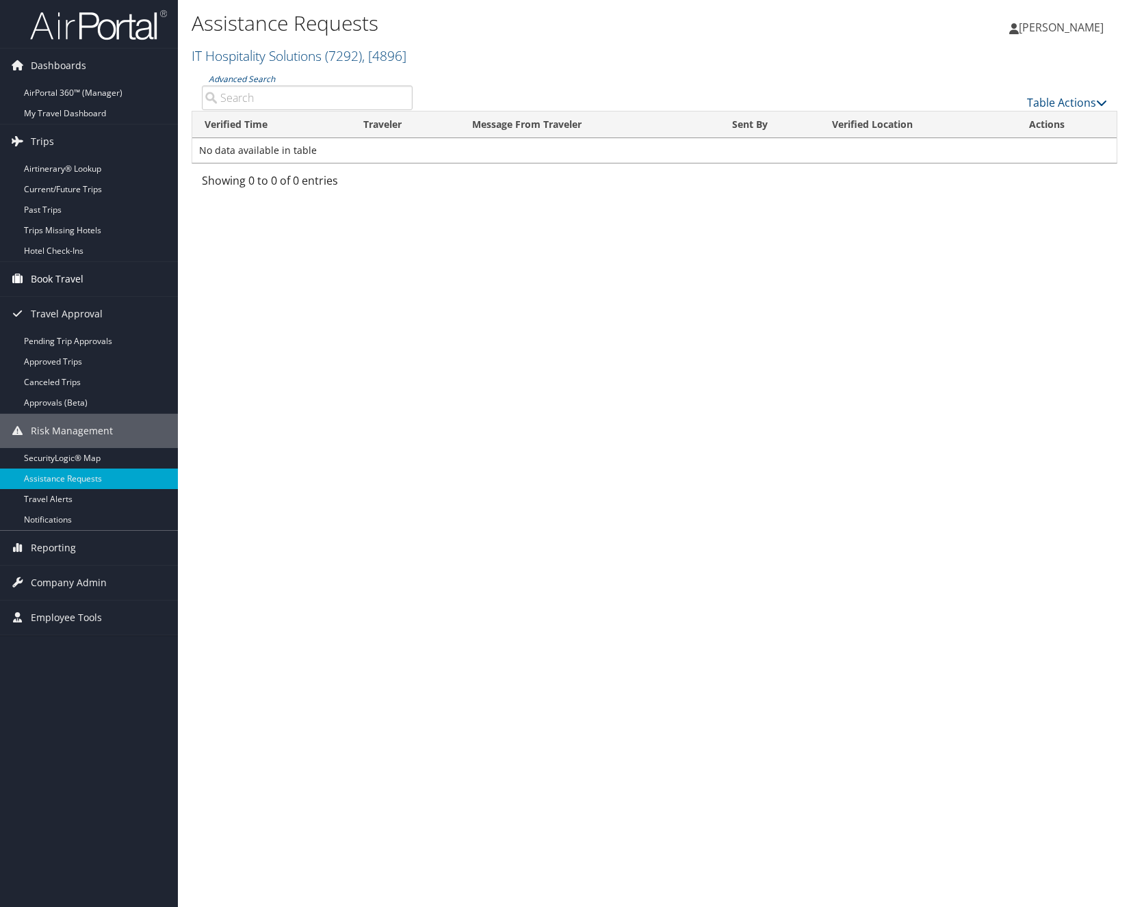
click at [62, 284] on span "Book Travel" at bounding box center [57, 279] width 53 height 34
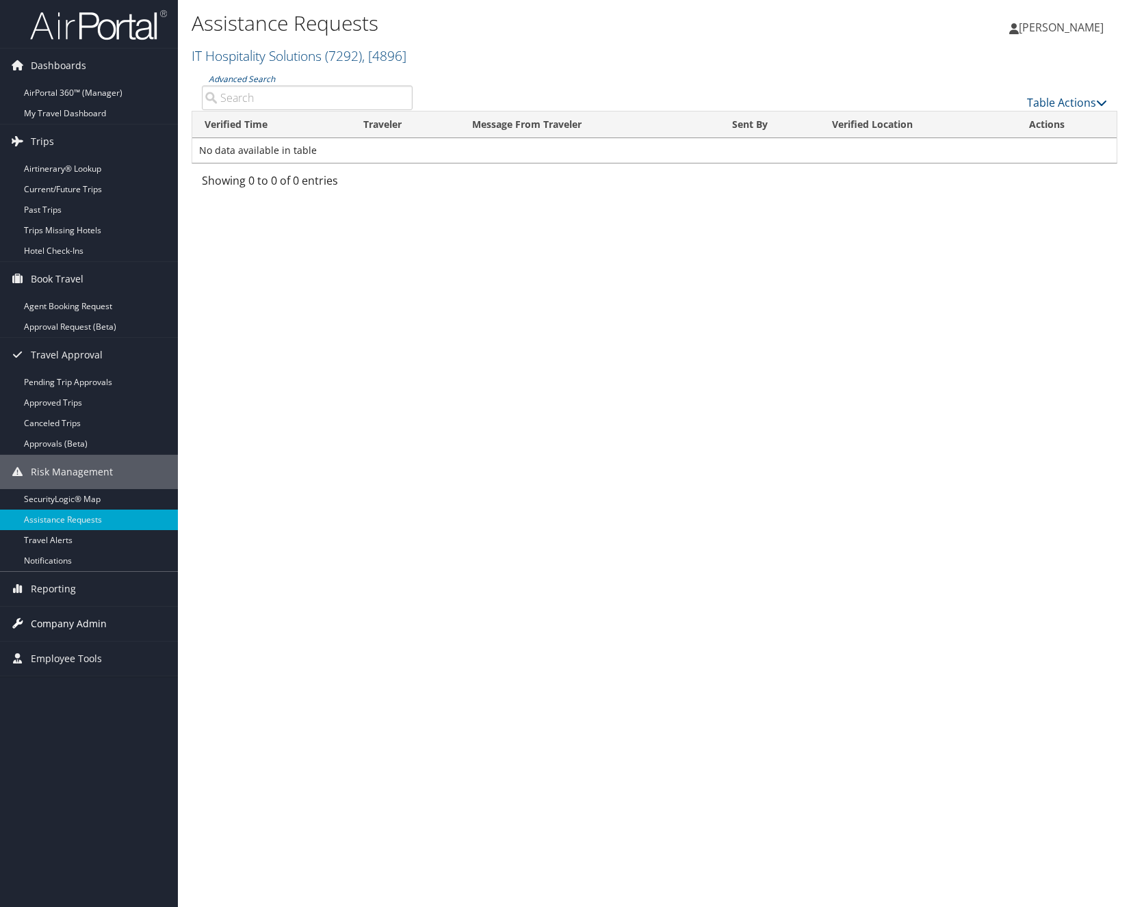
click at [74, 619] on span "Company Admin" at bounding box center [69, 624] width 76 height 34
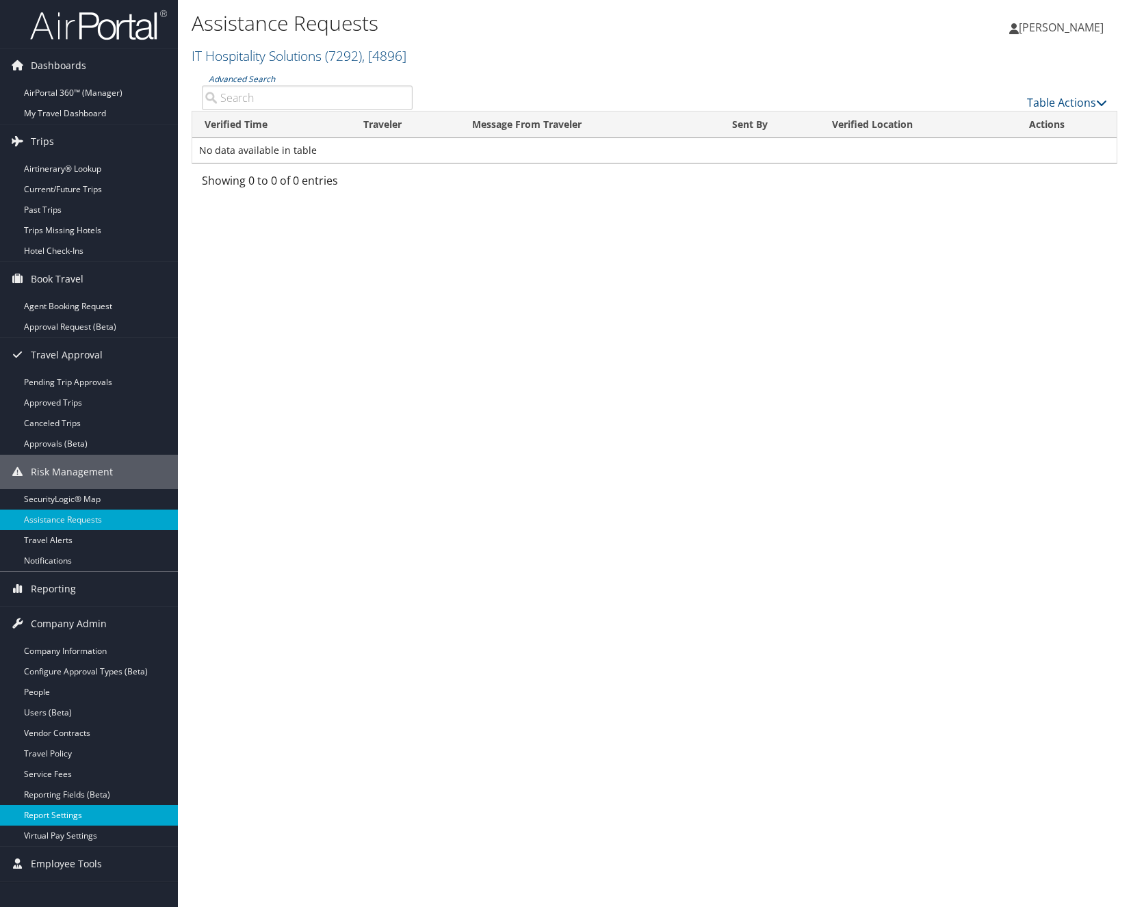
click at [71, 816] on link "Report Settings" at bounding box center [89, 816] width 178 height 21
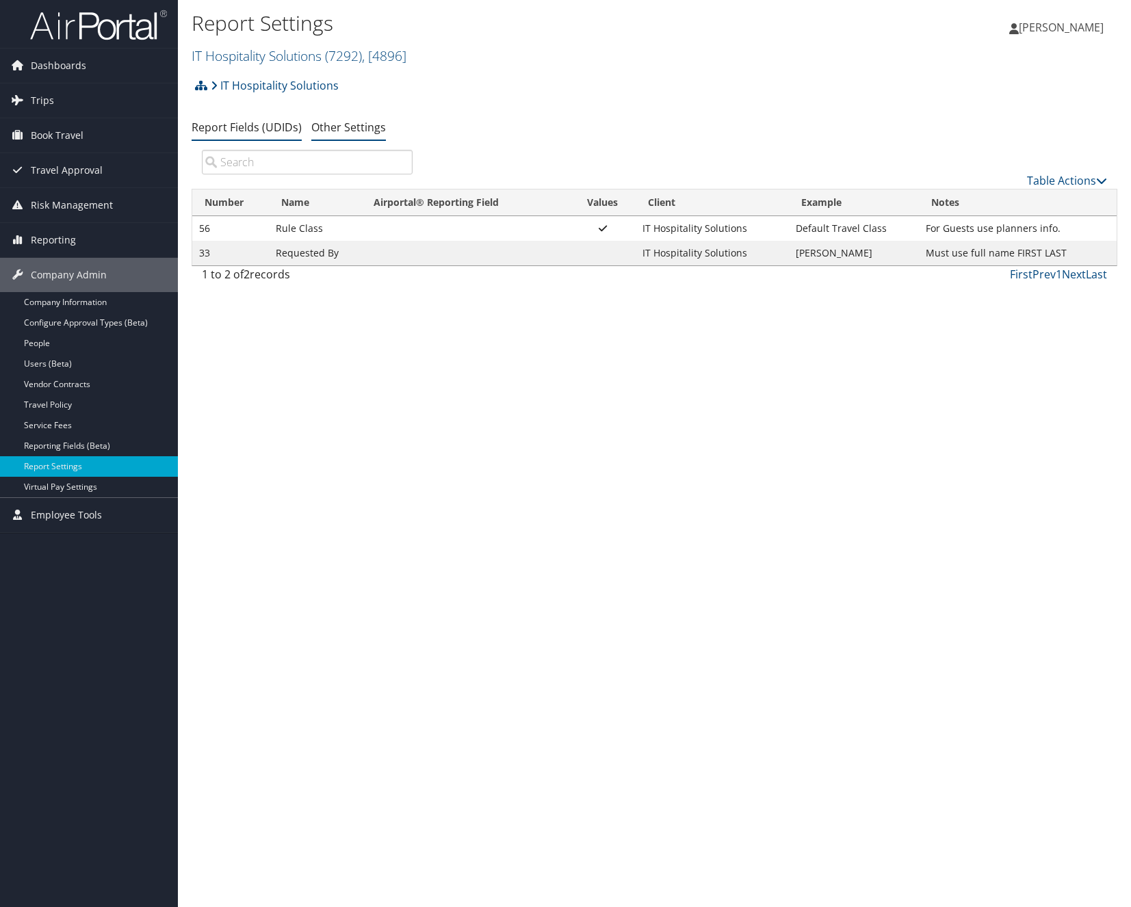
click at [340, 135] on li "Other Settings" at bounding box center [348, 128] width 75 height 25
click at [358, 124] on link "Other Settings" at bounding box center [348, 127] width 75 height 15
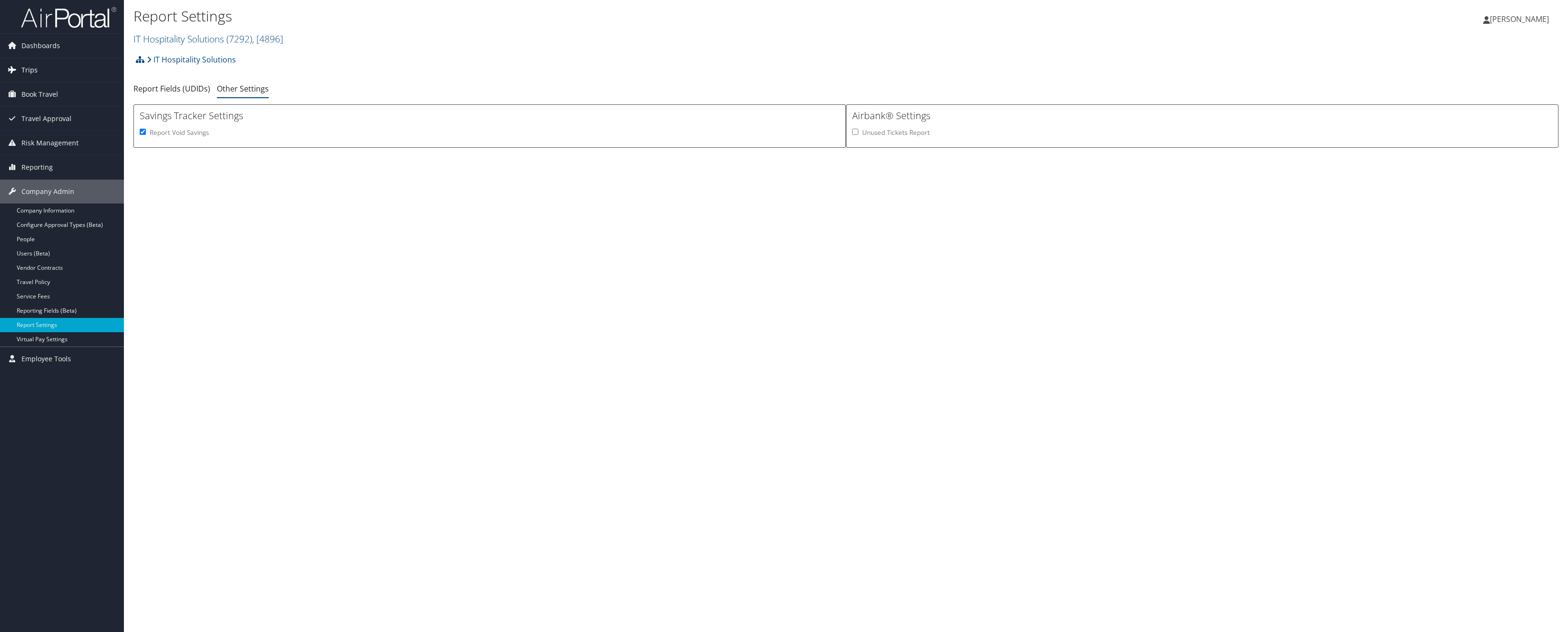
click at [73, 72] on link "Trips" at bounding box center [62, 70] width 124 height 24
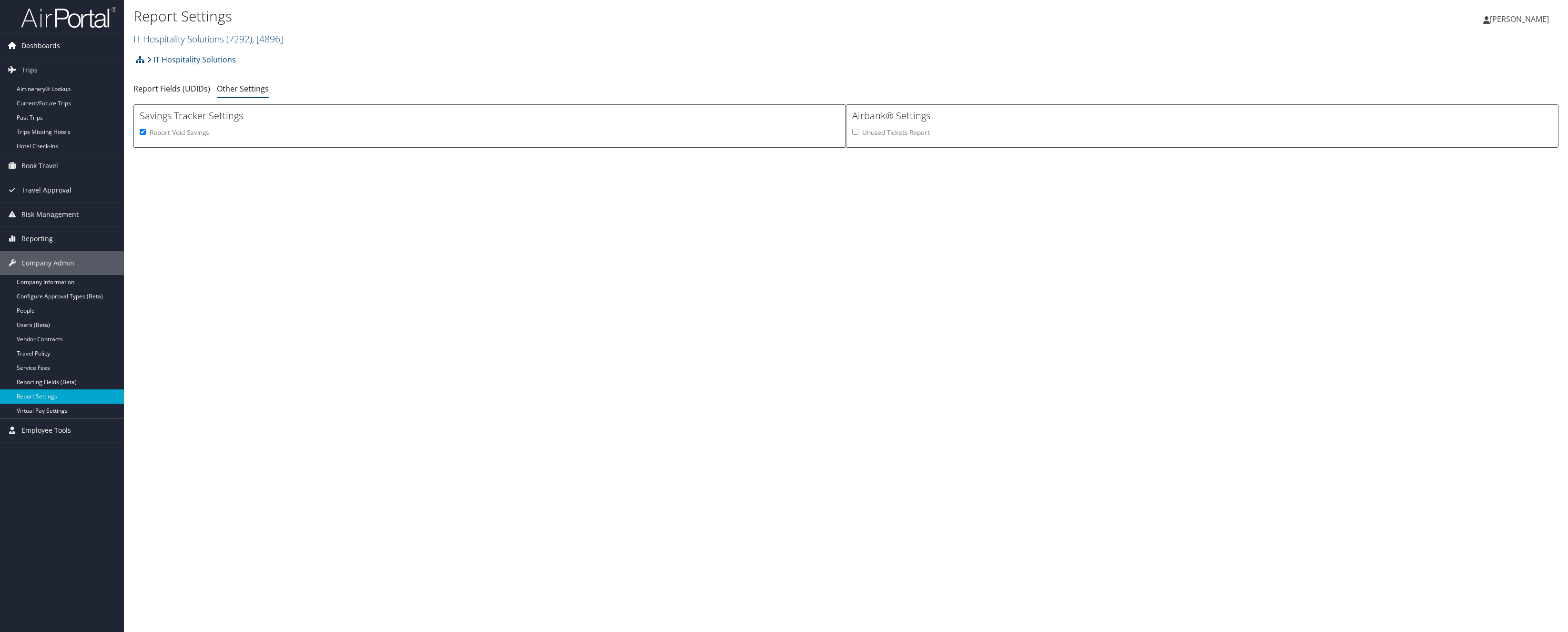
click at [45, 51] on span "Dashboards" at bounding box center [40, 46] width 38 height 24
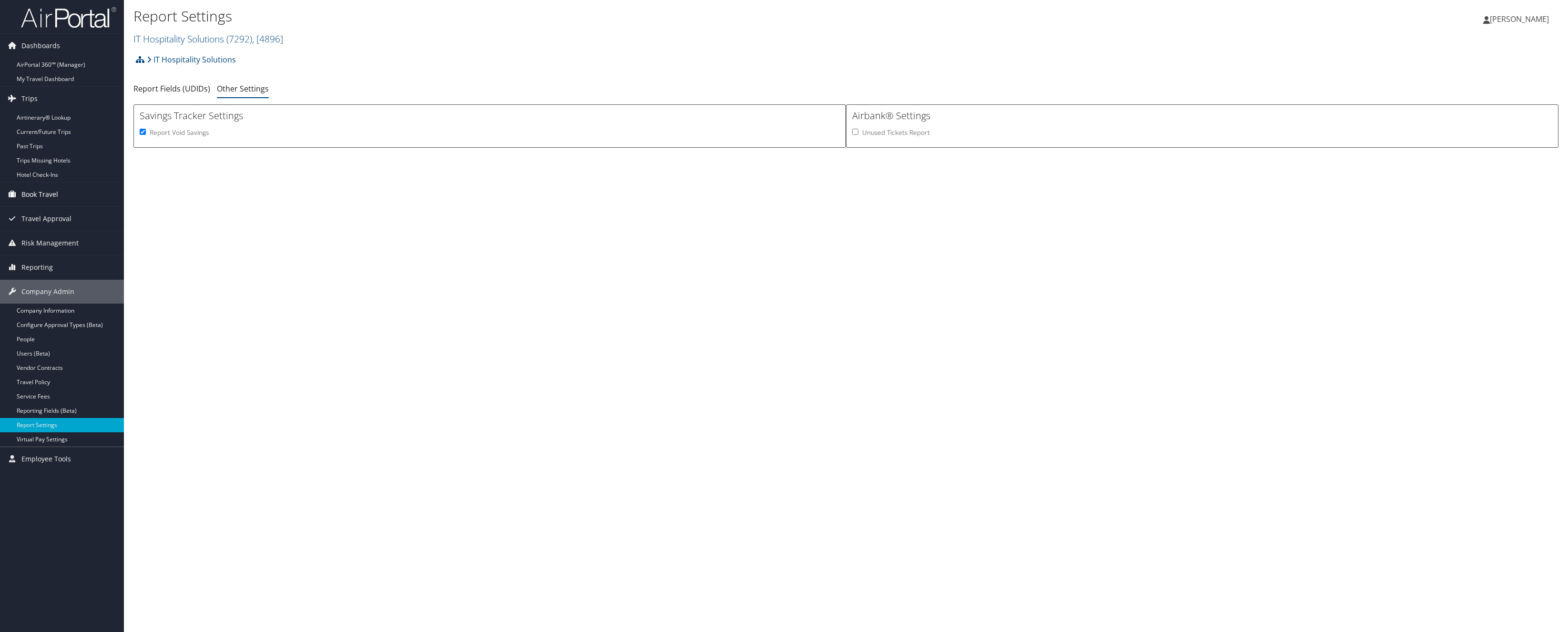
click at [47, 201] on span "Book Travel" at bounding box center [40, 194] width 37 height 24
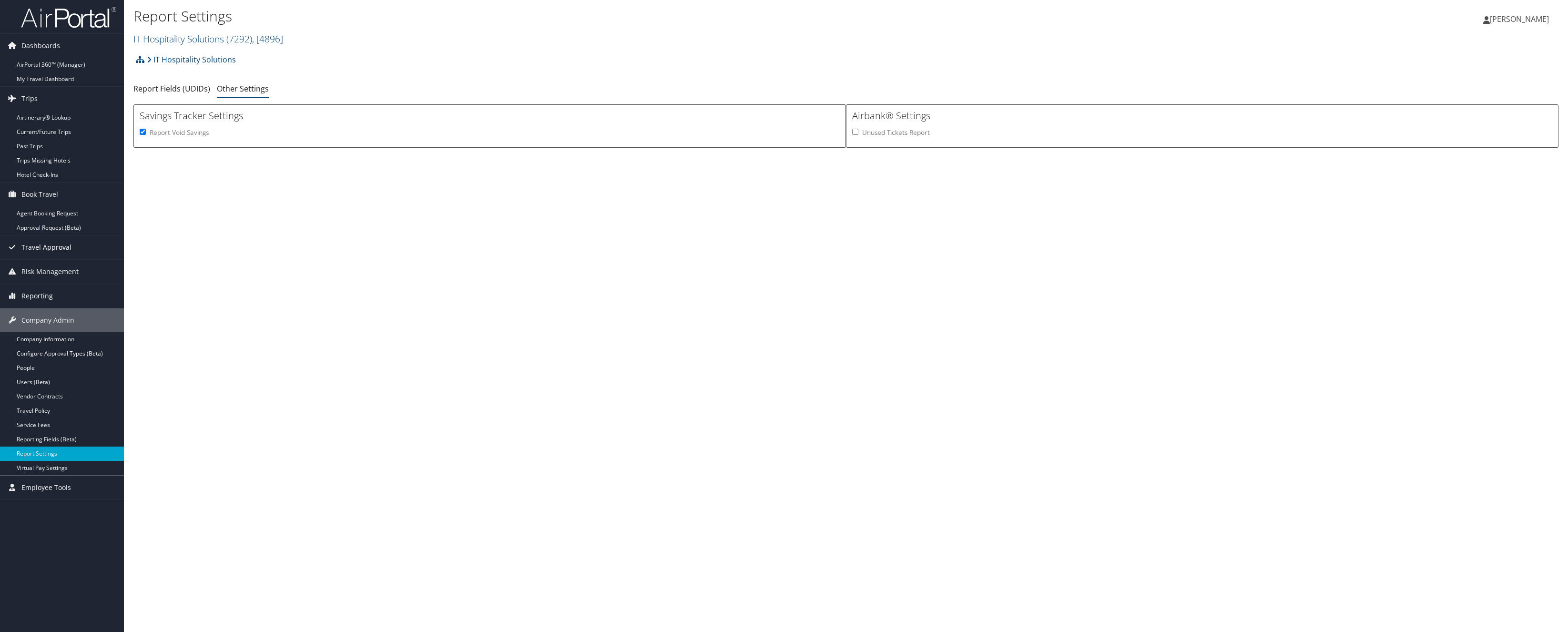
click at [51, 250] on span "Travel Approval" at bounding box center [47, 247] width 50 height 24
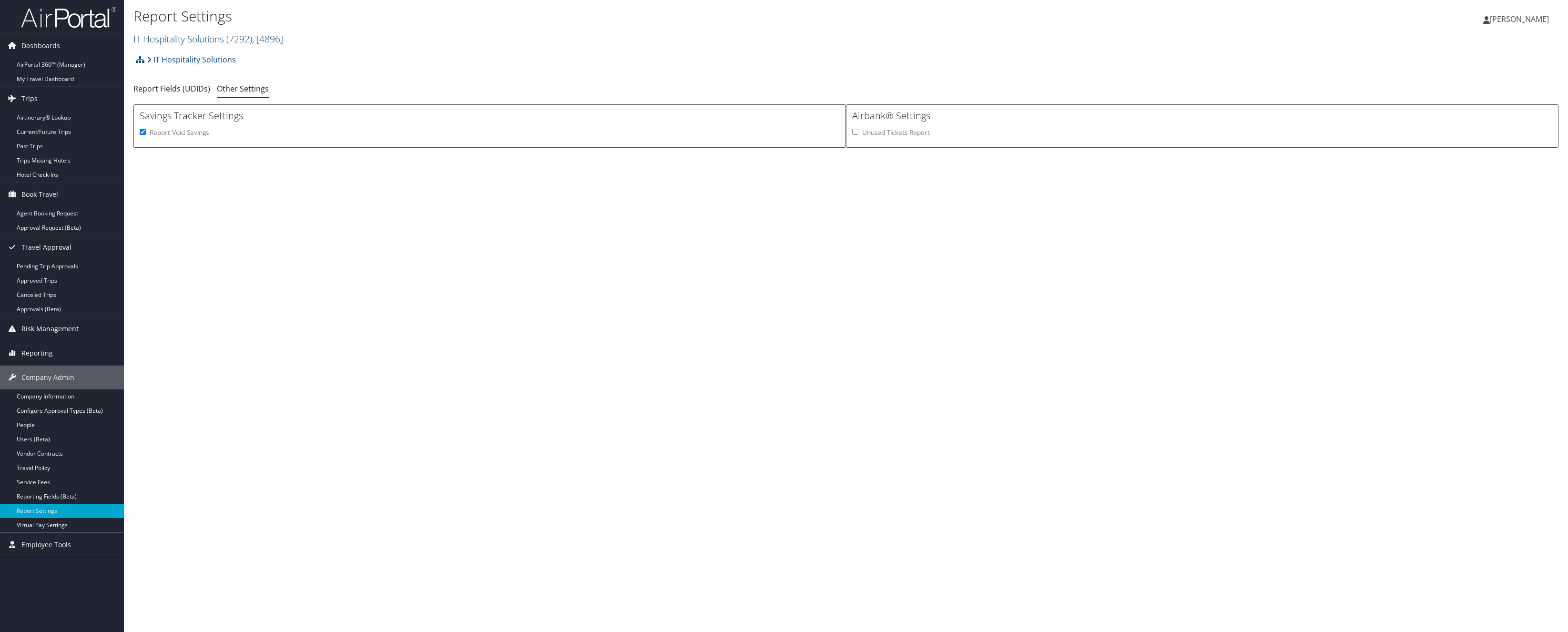
click at [42, 327] on span "Risk Management" at bounding box center [50, 329] width 57 height 24
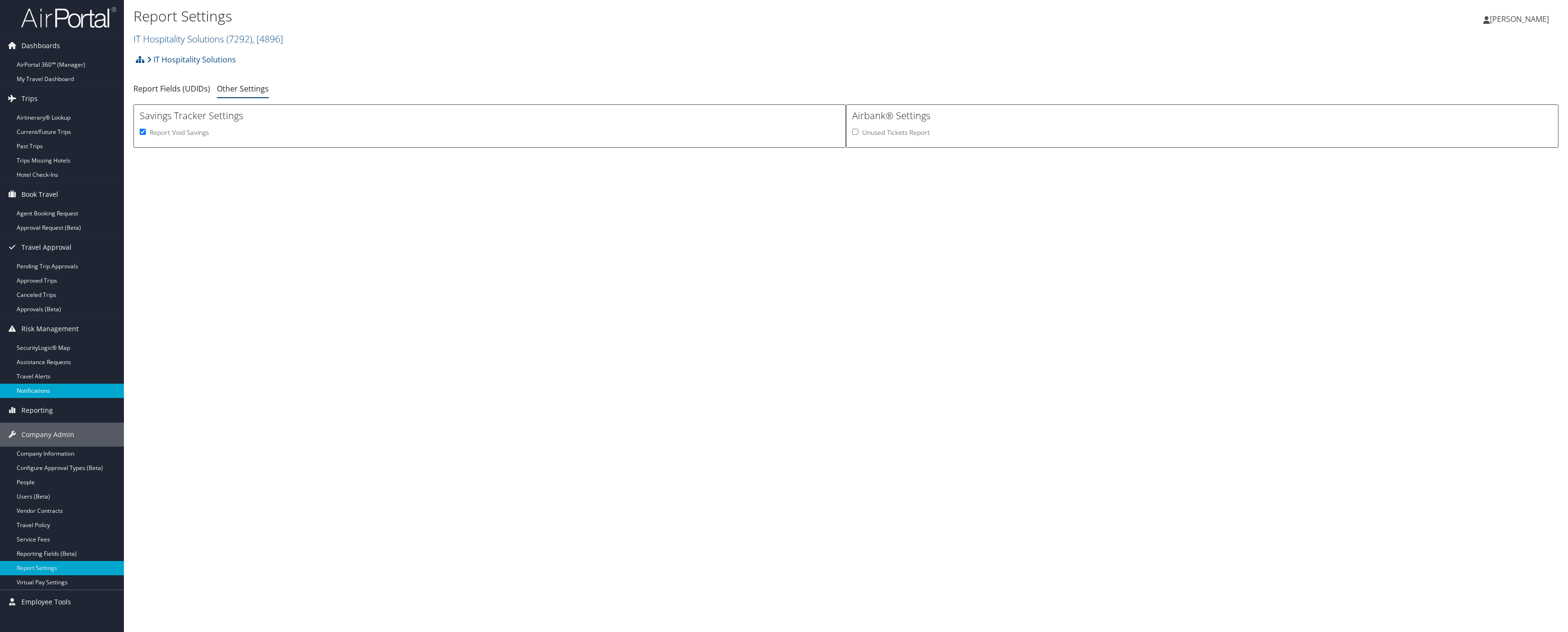
click at [42, 391] on link "Notifications" at bounding box center [62, 391] width 124 height 15
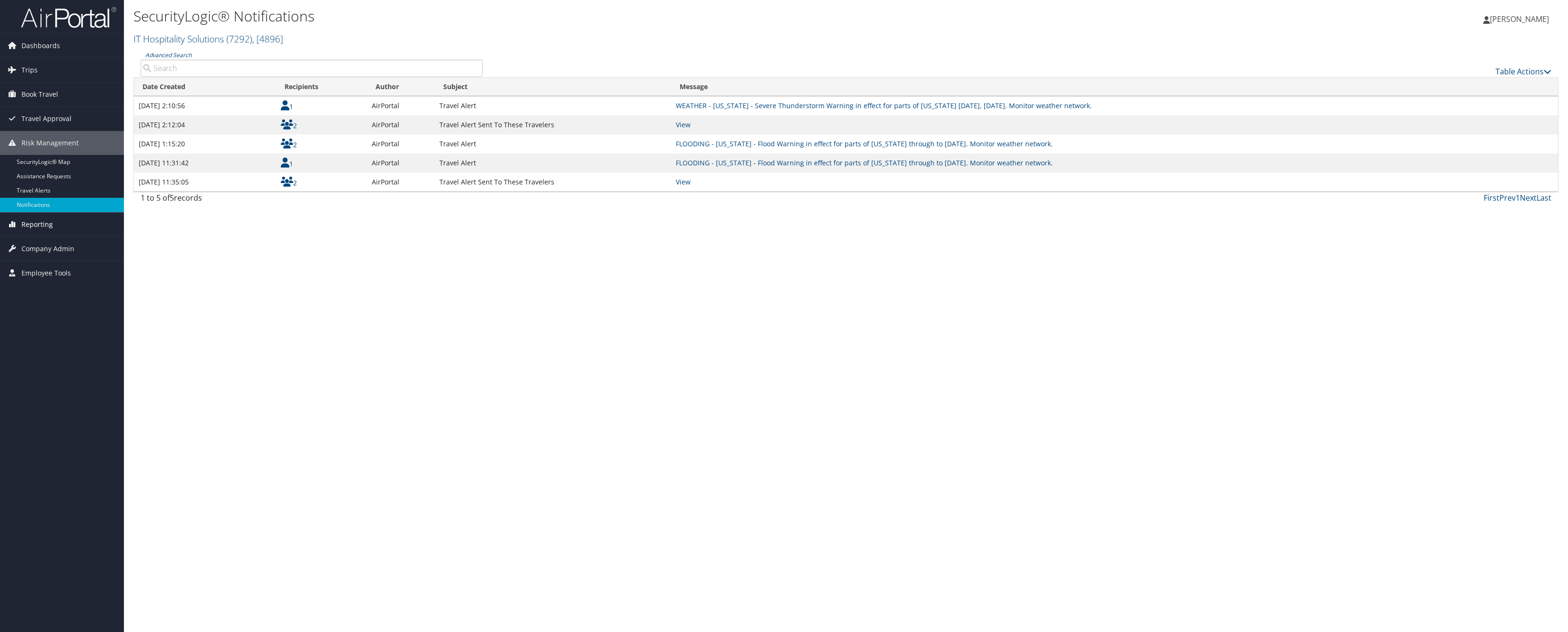
click at [52, 224] on link "Reporting" at bounding box center [62, 224] width 124 height 24
click at [42, 307] on span "Company Admin" at bounding box center [48, 306] width 53 height 24
click at [37, 324] on link "Company Information" at bounding box center [62, 325] width 124 height 15
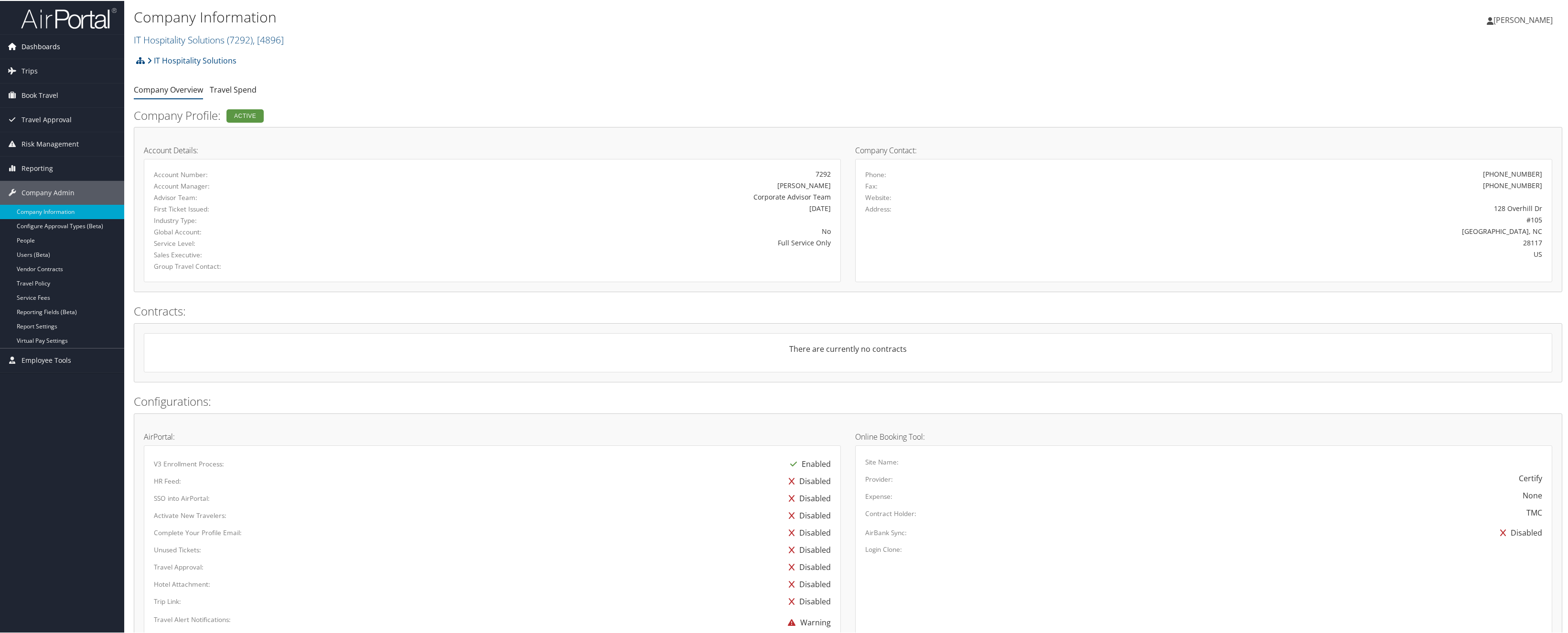
click at [52, 45] on span "Dashboards" at bounding box center [40, 46] width 38 height 24
click at [34, 105] on span "Trips" at bounding box center [29, 99] width 16 height 24
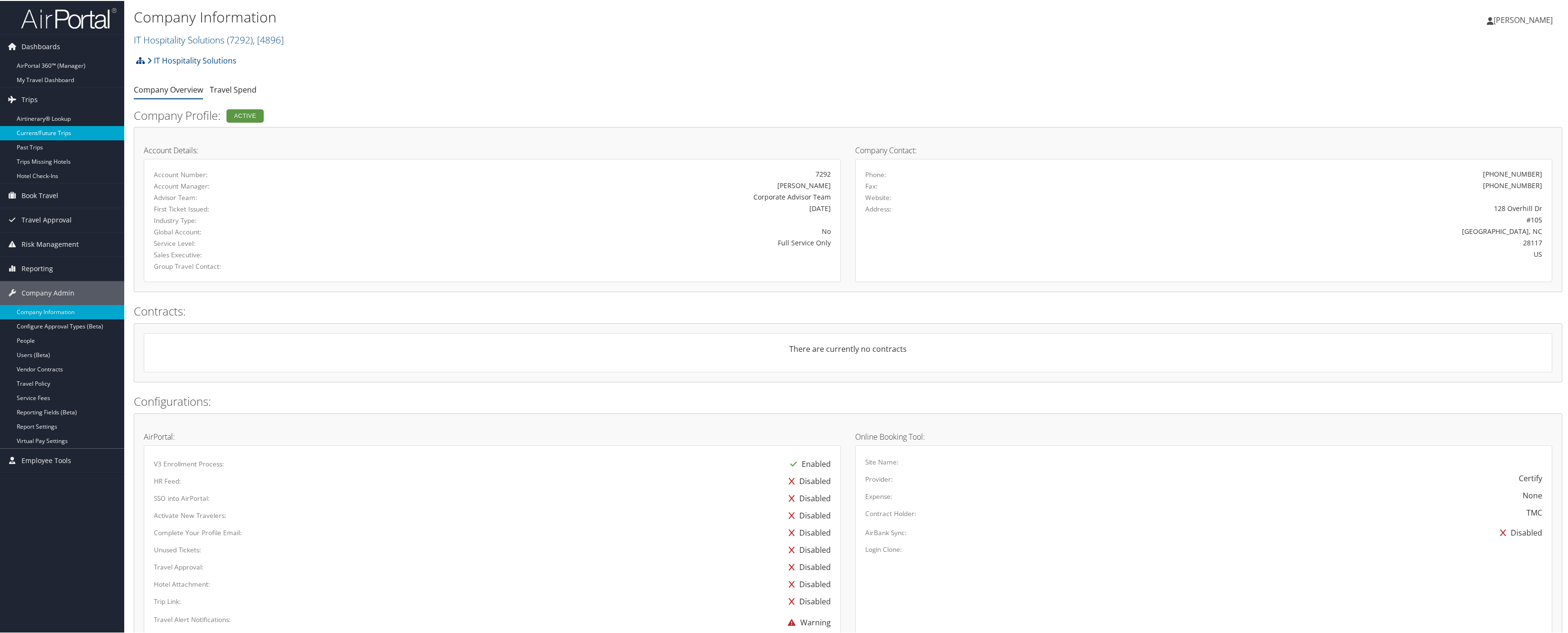
click at [46, 135] on link "Current/Future Trips" at bounding box center [62, 132] width 124 height 15
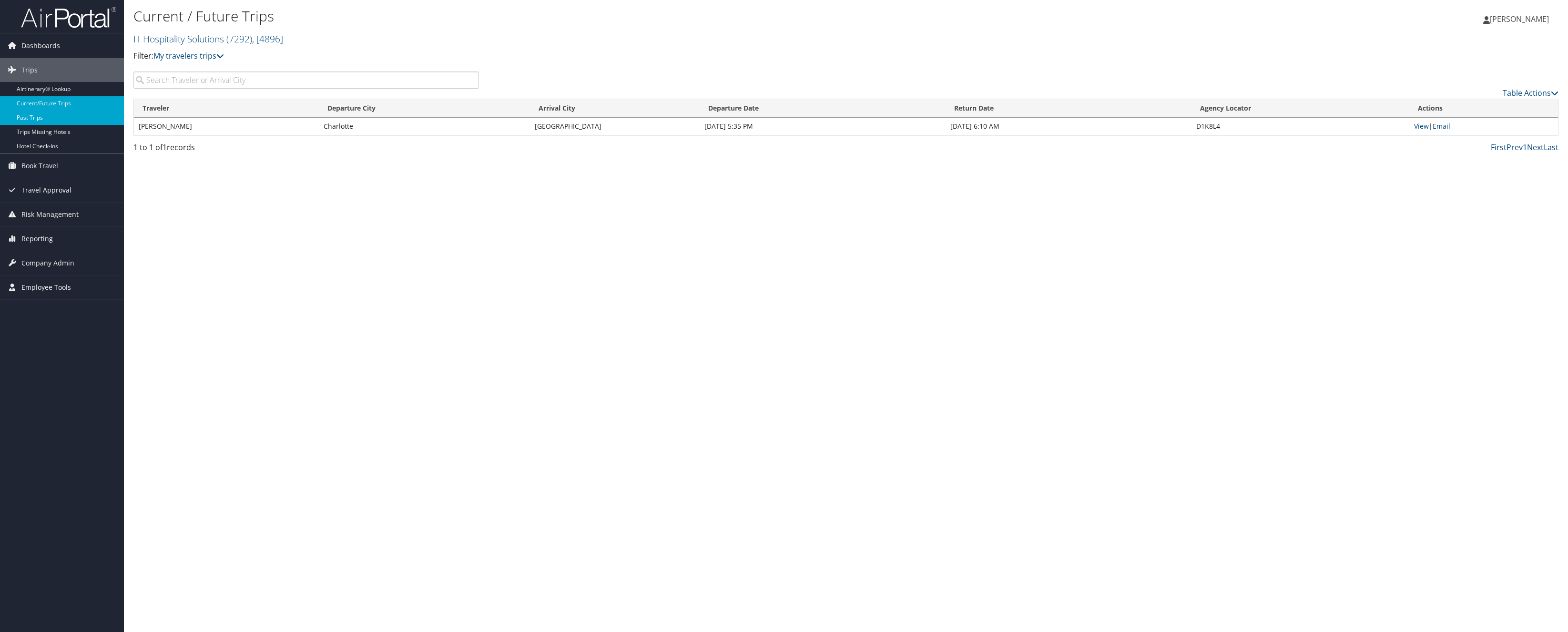
click at [60, 118] on link "Past Trips" at bounding box center [62, 118] width 124 height 15
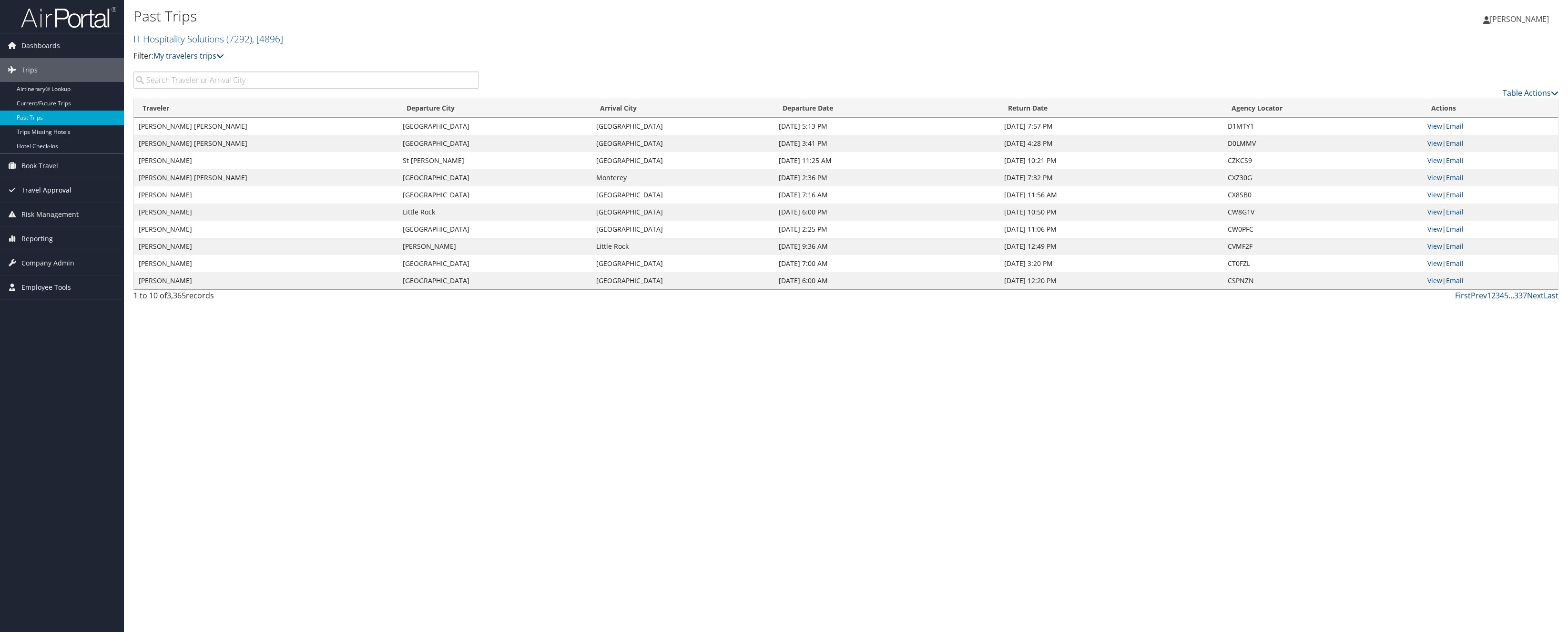
click at [52, 191] on span "Travel Approval" at bounding box center [47, 190] width 50 height 24
click at [49, 208] on link "Pending Trip Approvals" at bounding box center [62, 209] width 124 height 15
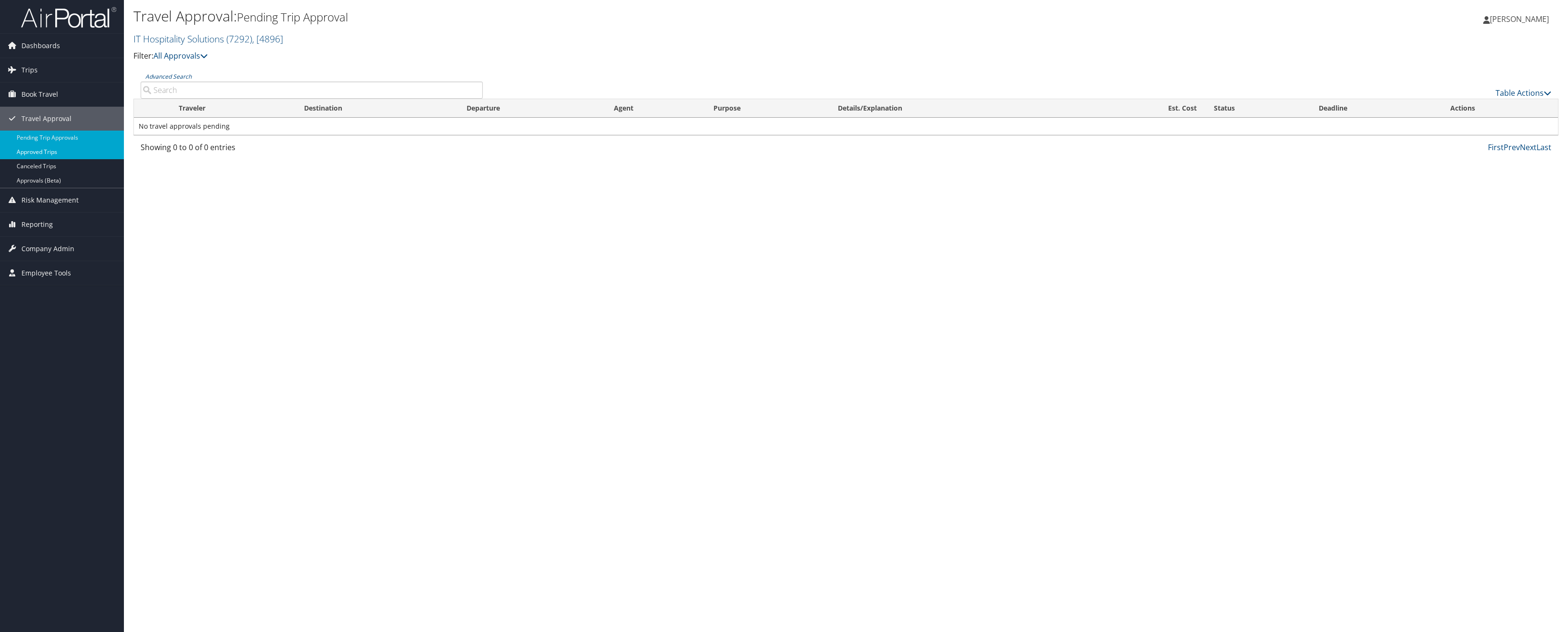
click at [63, 152] on link "Approved Trips" at bounding box center [62, 152] width 124 height 15
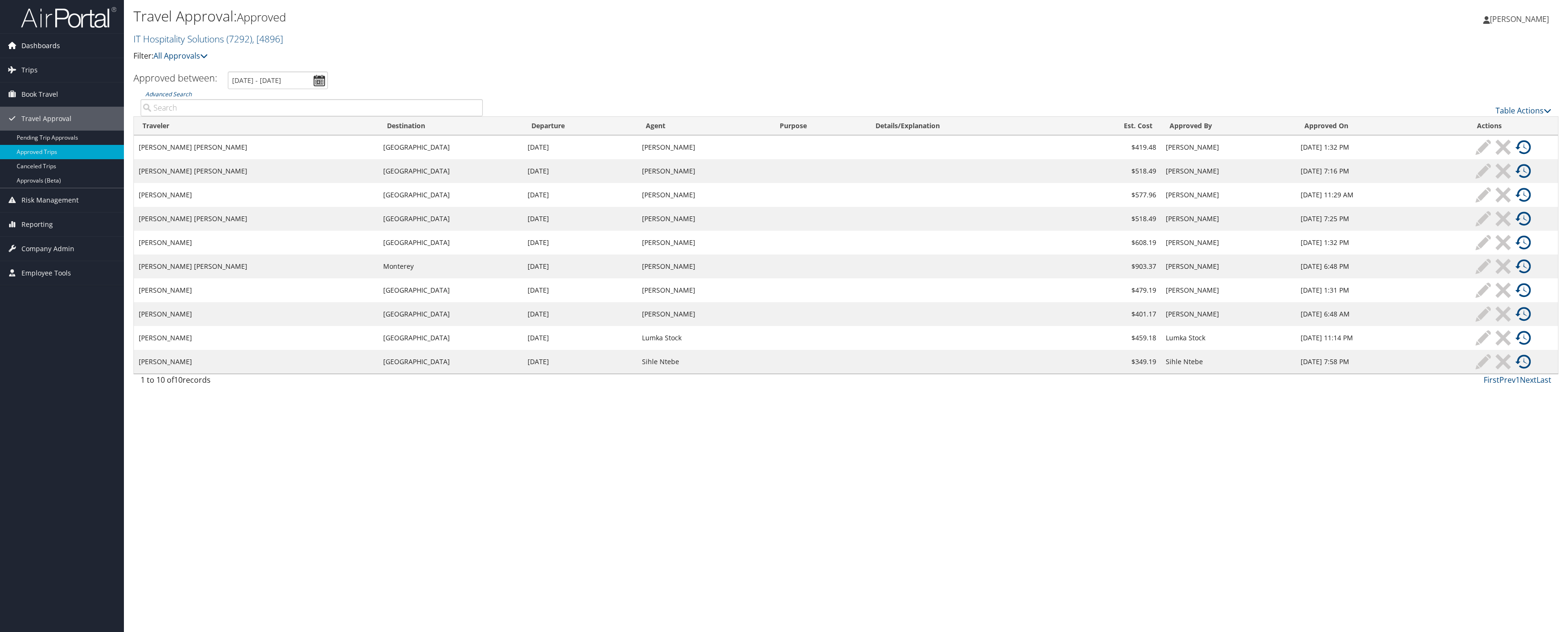
click at [47, 52] on span "Dashboards" at bounding box center [40, 46] width 38 height 24
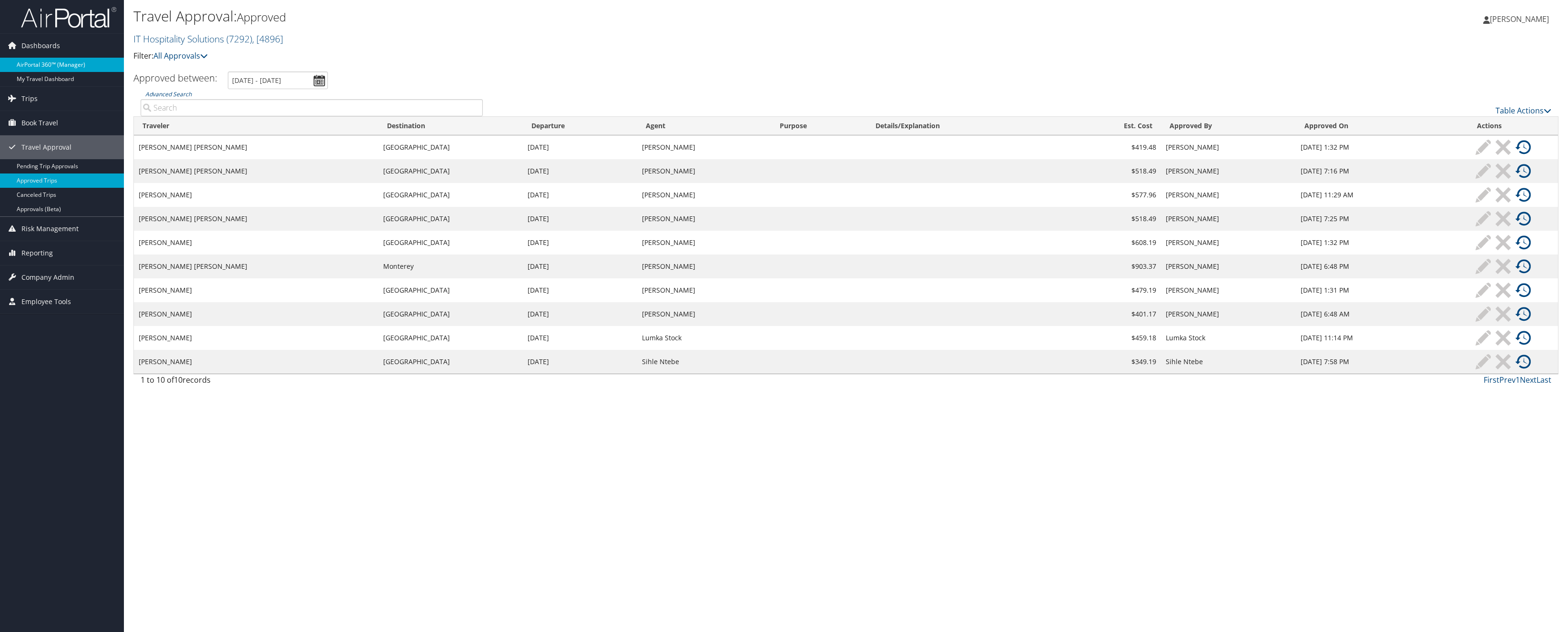
click at [42, 61] on link "AirPortal 360™ (Manager)" at bounding box center [62, 65] width 124 height 15
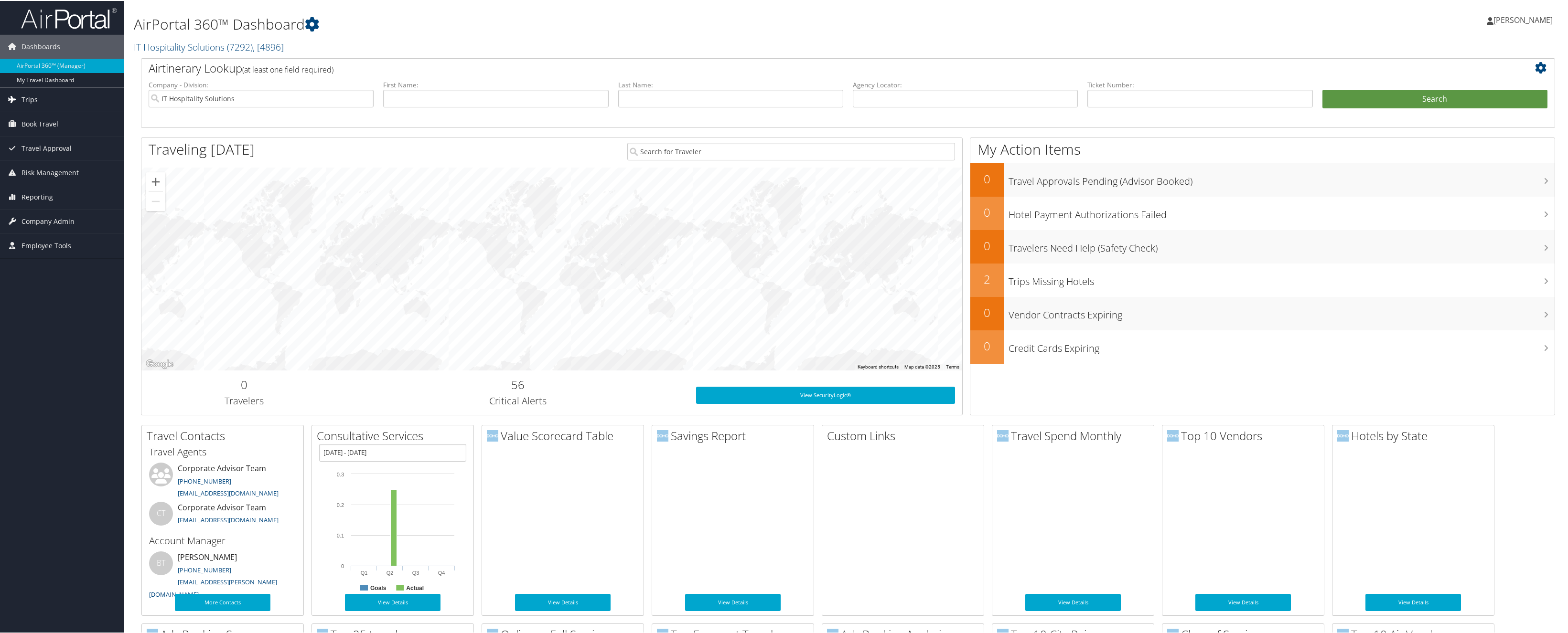
click at [47, 103] on link "Trips" at bounding box center [62, 99] width 124 height 24
click at [40, 120] on link "Airtinerary® Lookup" at bounding box center [62, 118] width 124 height 15
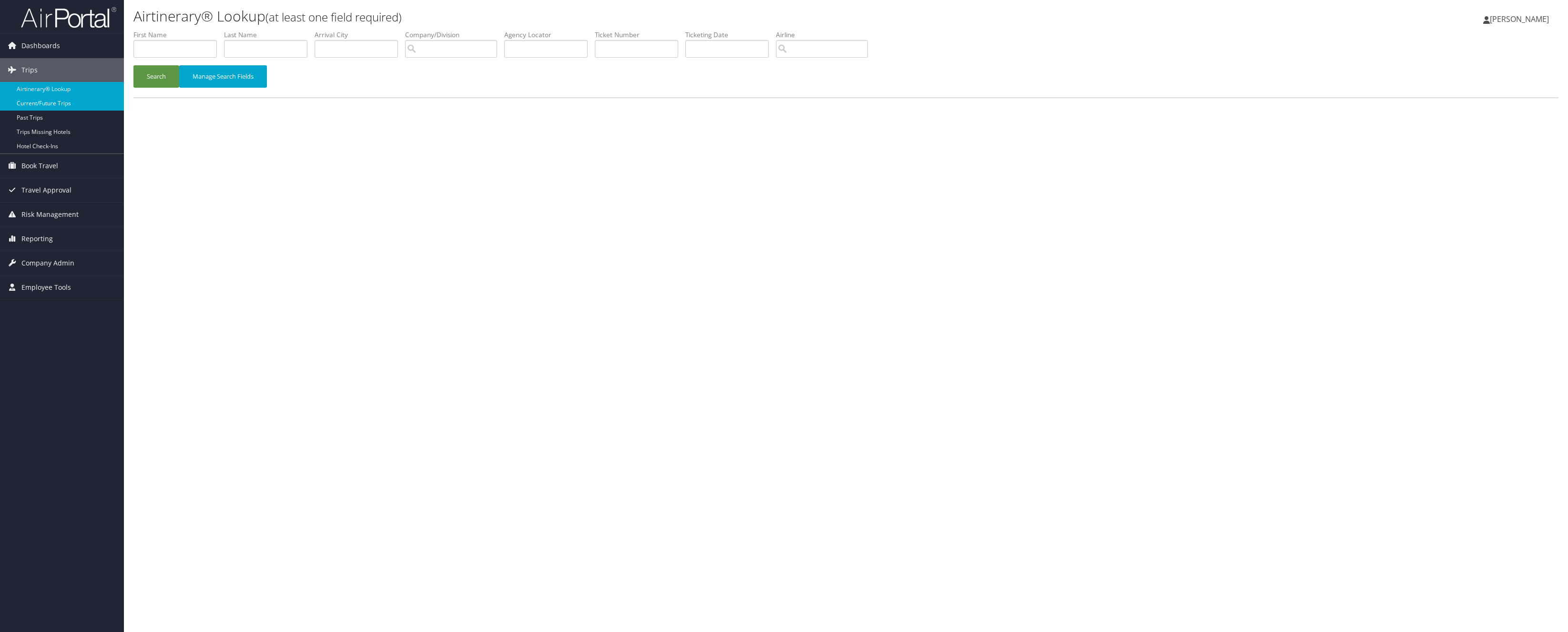
click at [48, 105] on link "Current/Future Trips" at bounding box center [62, 103] width 124 height 15
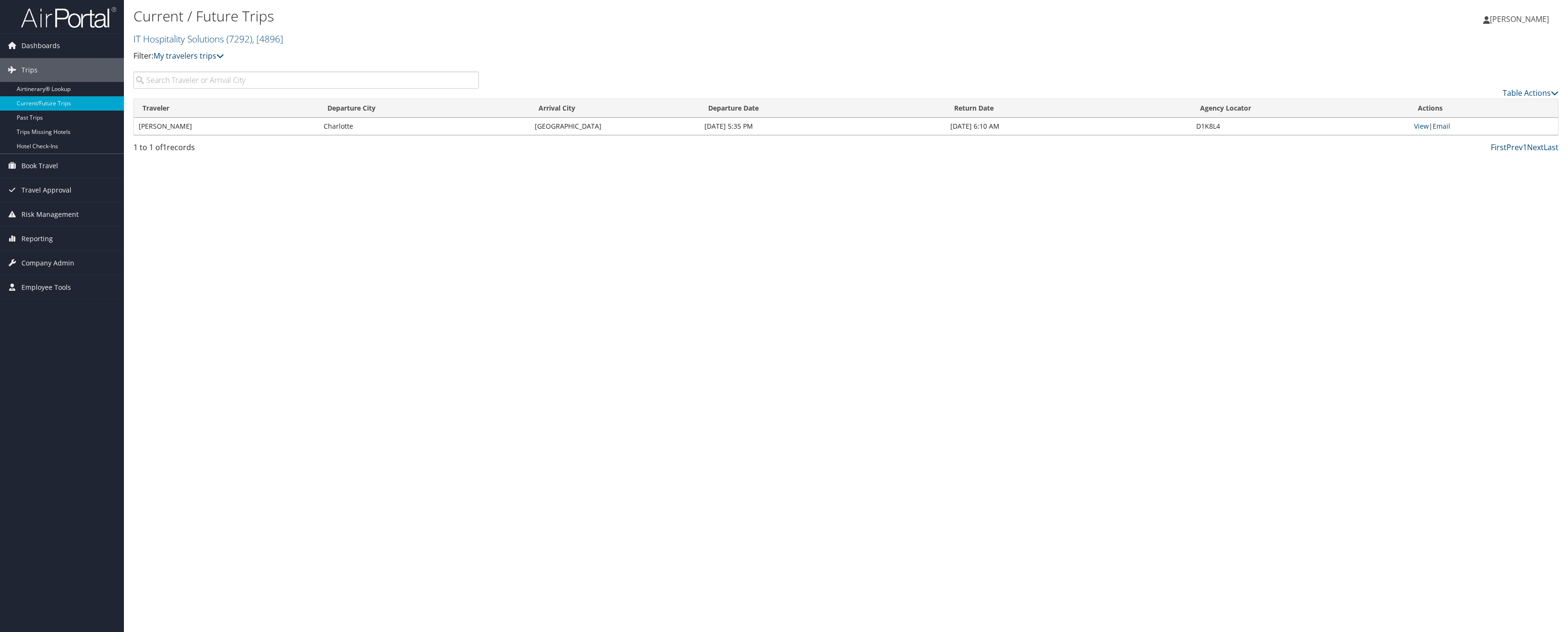
click at [297, 247] on div "Current / Future Trips IT Hospitality Solutions ( 7292 ) , [ 4896 ] IT Hospital…" at bounding box center [846, 316] width 1444 height 632
